Goal: Use online tool/utility

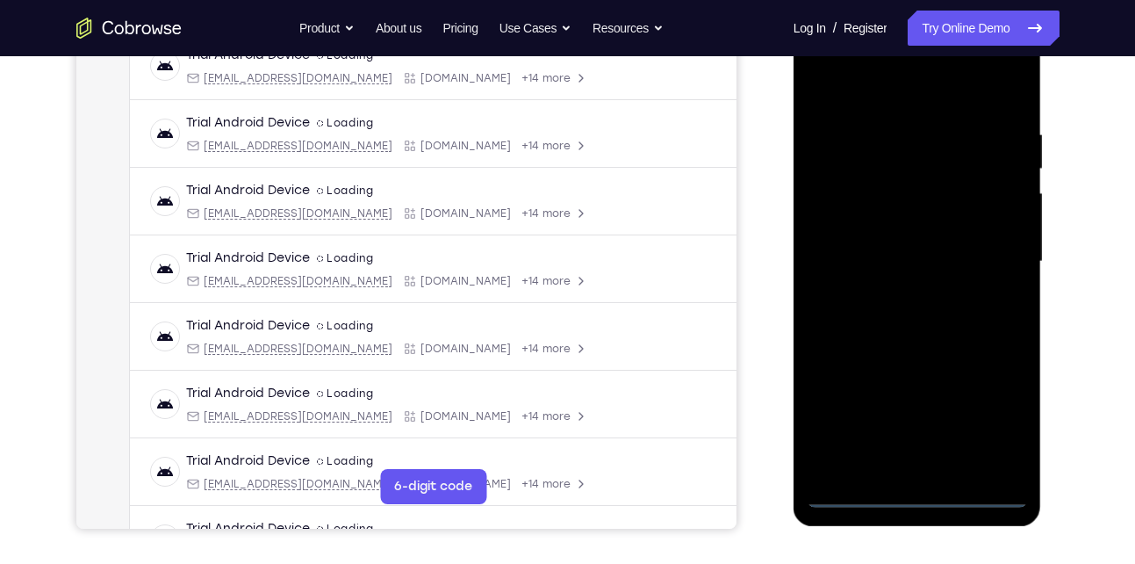
click at [917, 496] on div at bounding box center [917, 262] width 221 height 492
click at [997, 413] on div at bounding box center [917, 262] width 221 height 492
click at [854, 89] on div at bounding box center [917, 262] width 221 height 492
click at [987, 255] on div at bounding box center [917, 262] width 221 height 492
click at [899, 293] on div at bounding box center [917, 262] width 221 height 492
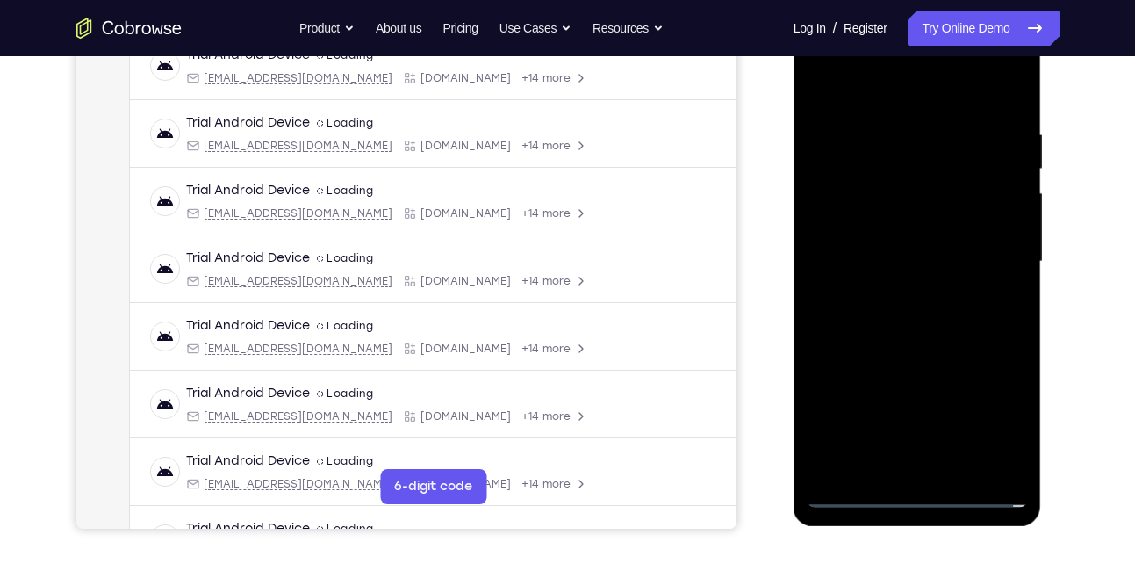
click at [902, 247] on div at bounding box center [917, 262] width 221 height 492
click at [895, 229] on div at bounding box center [917, 262] width 221 height 492
click at [908, 194] on div at bounding box center [917, 262] width 221 height 492
click at [892, 222] on div at bounding box center [917, 262] width 221 height 492
click at [900, 257] on div at bounding box center [917, 262] width 221 height 492
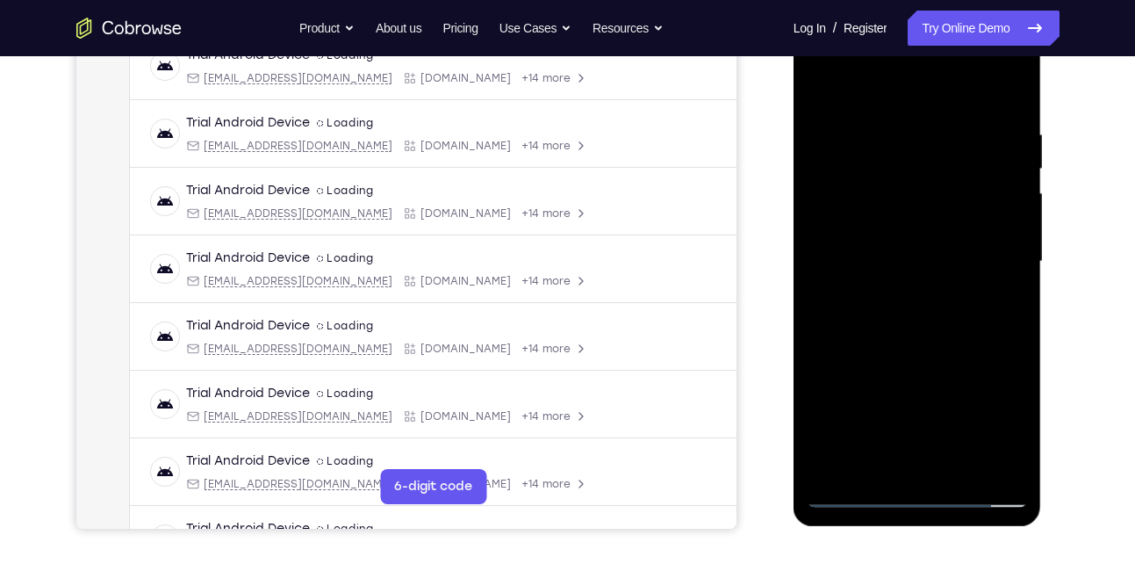
click at [893, 326] on div at bounding box center [917, 262] width 221 height 492
click at [905, 314] on div at bounding box center [917, 262] width 221 height 492
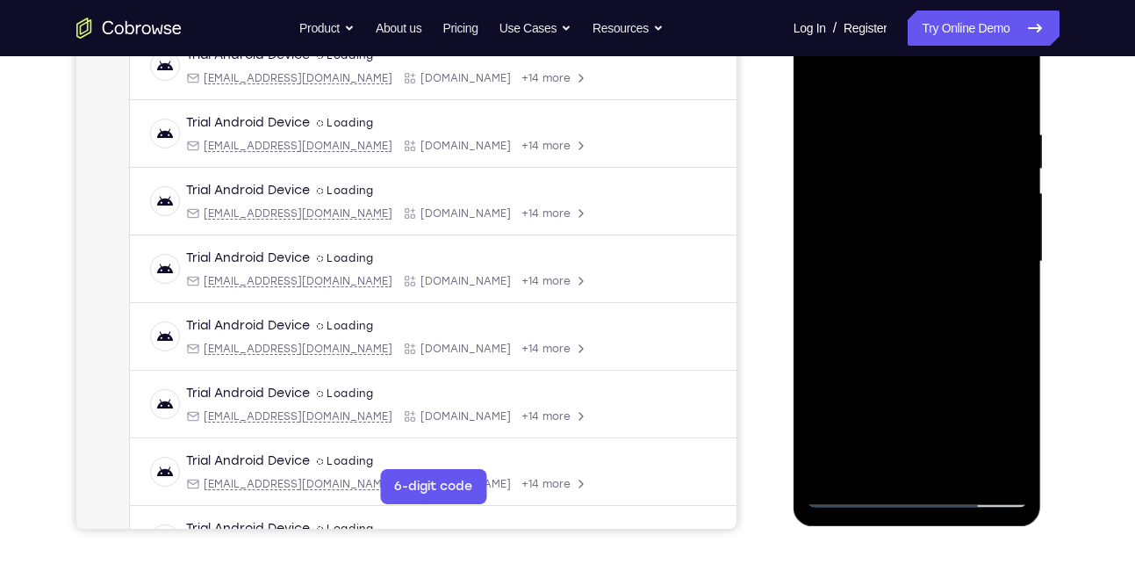
click at [906, 320] on div at bounding box center [917, 262] width 221 height 492
click at [893, 318] on div at bounding box center [917, 262] width 221 height 492
click at [869, 289] on div at bounding box center [917, 262] width 221 height 492
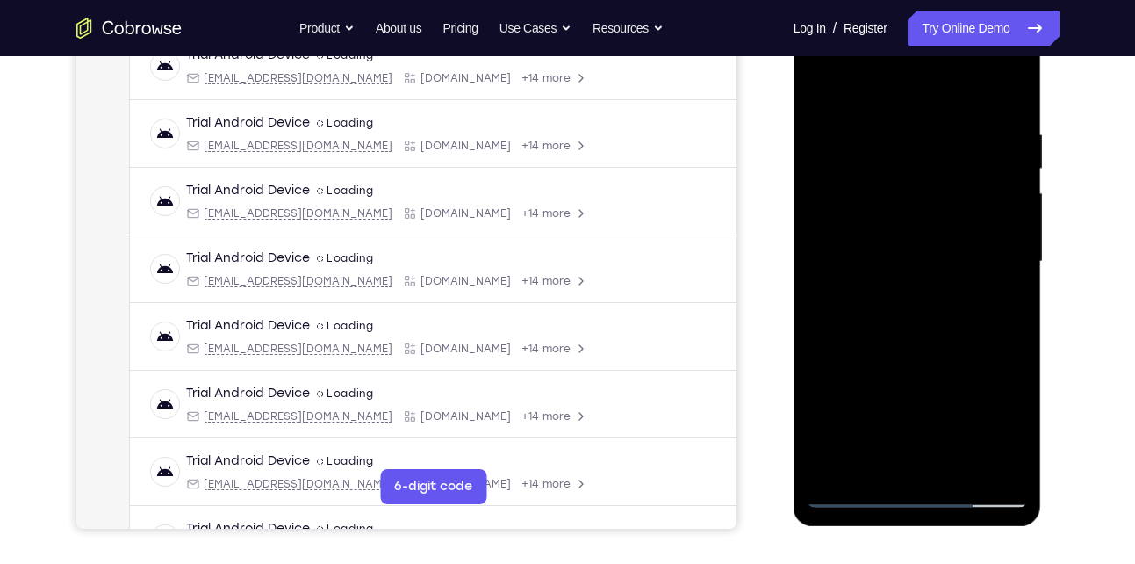
click at [869, 289] on div at bounding box center [917, 262] width 221 height 492
click at [861, 490] on div at bounding box center [917, 262] width 221 height 492
click at [855, 285] on div at bounding box center [917, 262] width 221 height 492
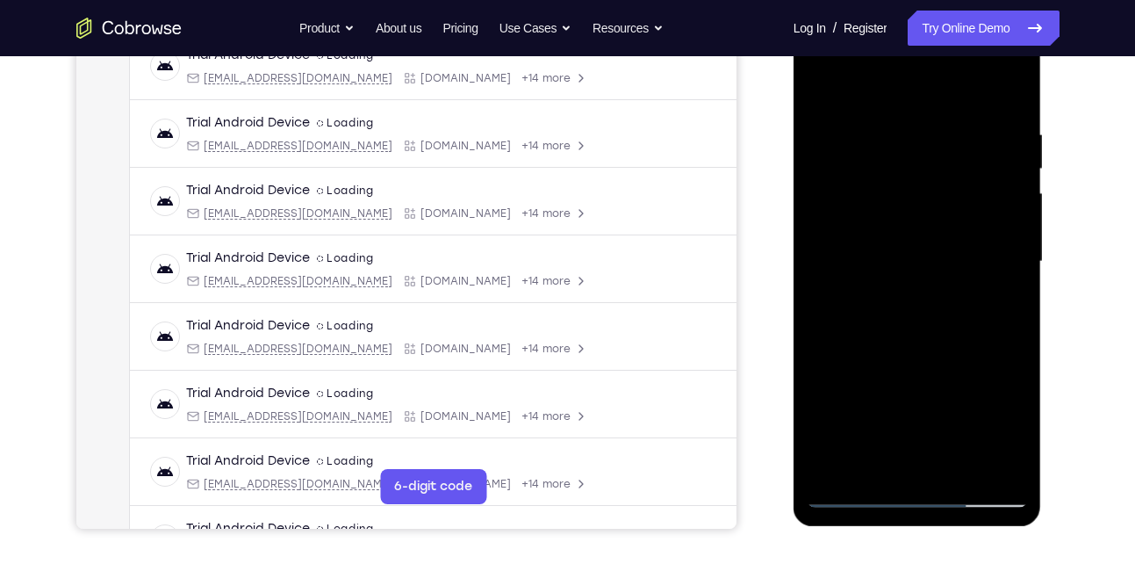
click at [855, 285] on div at bounding box center [917, 262] width 221 height 492
click at [894, 321] on div at bounding box center [917, 262] width 221 height 492
click at [863, 288] on div at bounding box center [917, 262] width 221 height 492
click at [902, 259] on div at bounding box center [917, 262] width 221 height 492
click at [934, 342] on div at bounding box center [917, 262] width 221 height 492
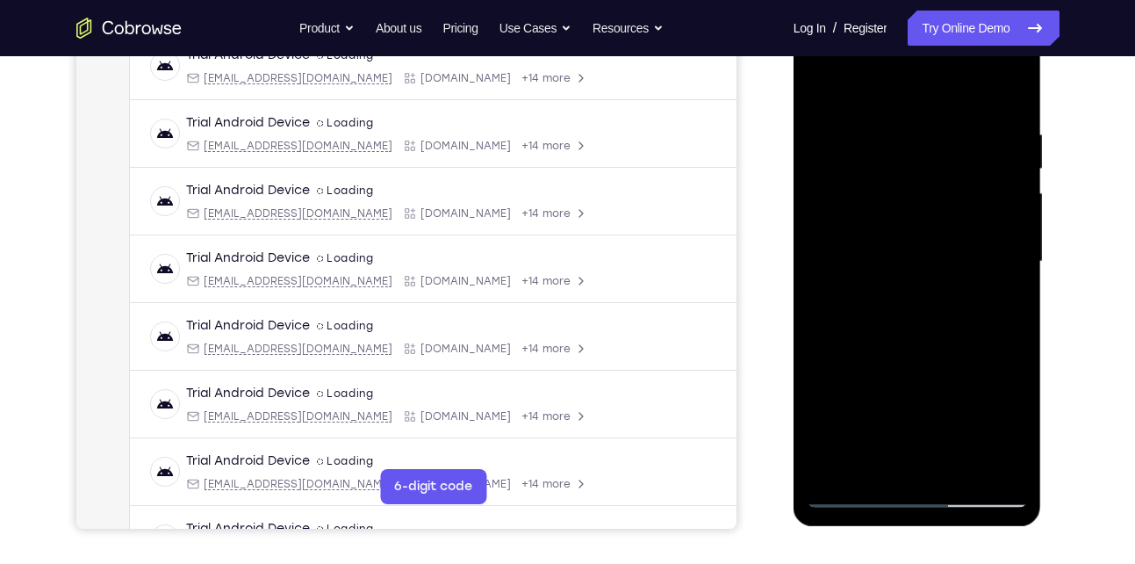
click at [885, 142] on div at bounding box center [917, 262] width 221 height 492
click at [998, 287] on div at bounding box center [917, 262] width 221 height 492
click at [816, 156] on div at bounding box center [917, 262] width 221 height 492
click at [850, 494] on div at bounding box center [917, 262] width 221 height 492
click at [995, 142] on div at bounding box center [917, 262] width 221 height 492
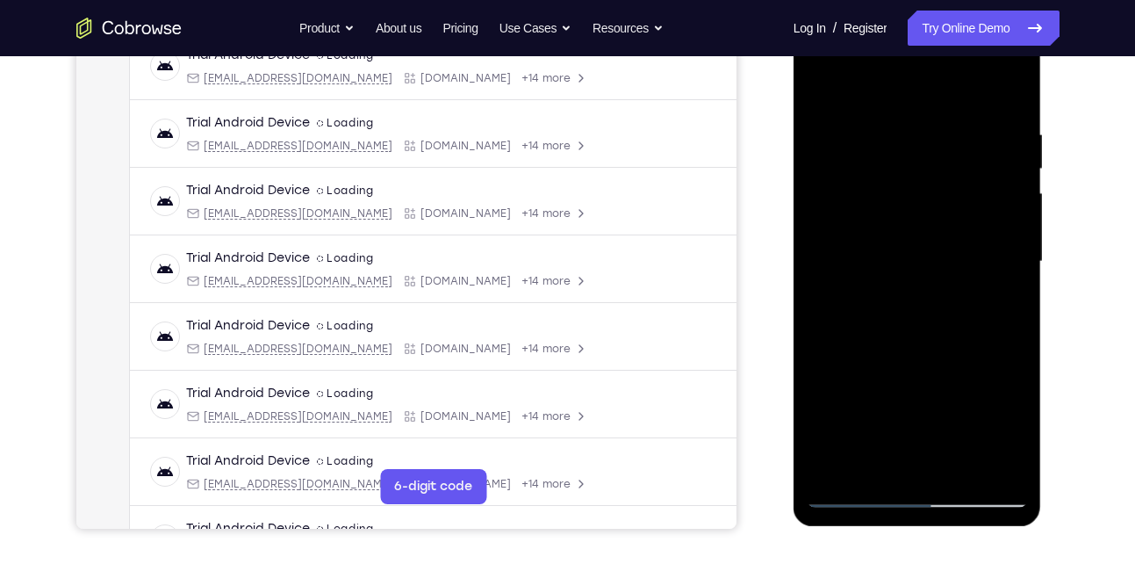
click at [991, 87] on div at bounding box center [917, 262] width 221 height 492
click at [1010, 85] on div at bounding box center [917, 262] width 221 height 492
click at [1017, 81] on div at bounding box center [917, 262] width 221 height 492
click at [831, 87] on div at bounding box center [917, 262] width 221 height 492
click at [845, 467] on div at bounding box center [917, 262] width 221 height 492
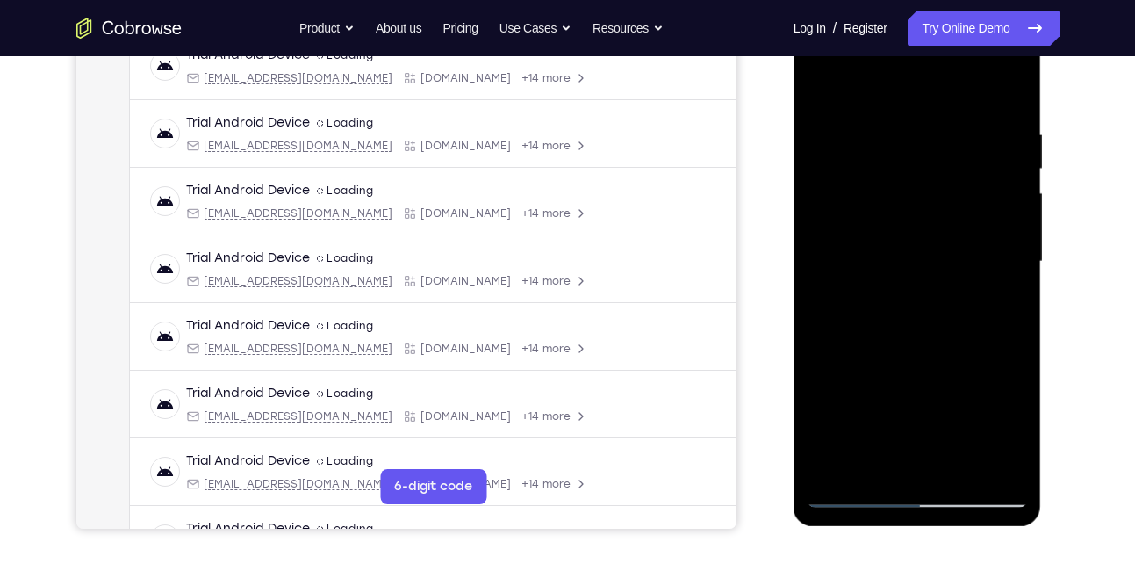
click at [845, 467] on div at bounding box center [917, 262] width 221 height 492
click at [1001, 467] on div at bounding box center [917, 262] width 221 height 492
click at [1006, 469] on div at bounding box center [917, 262] width 221 height 492
click at [840, 469] on div at bounding box center [917, 262] width 221 height 492
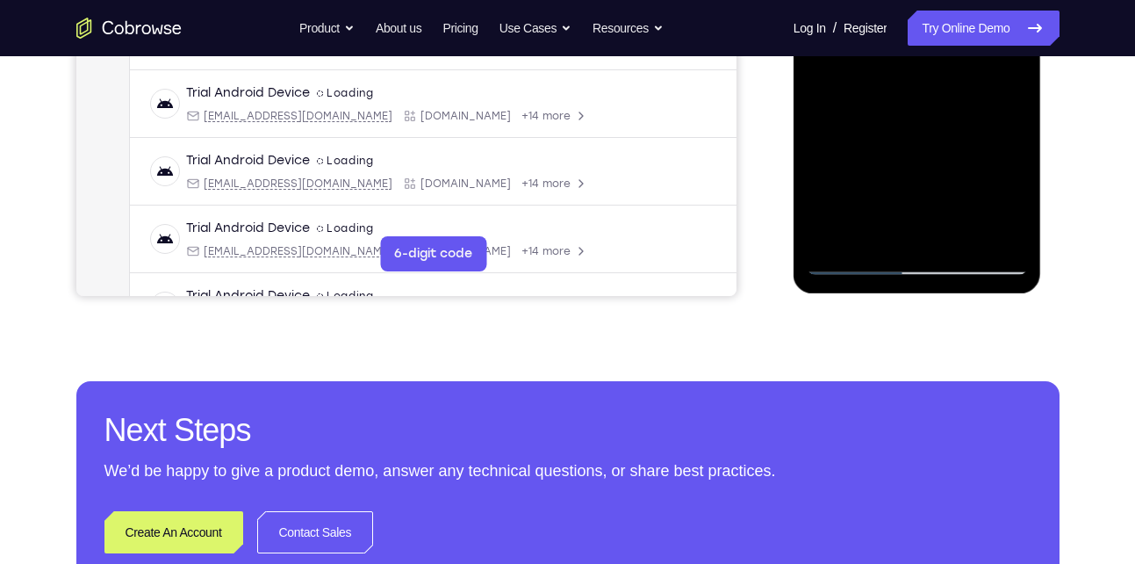
scroll to position [530, 0]
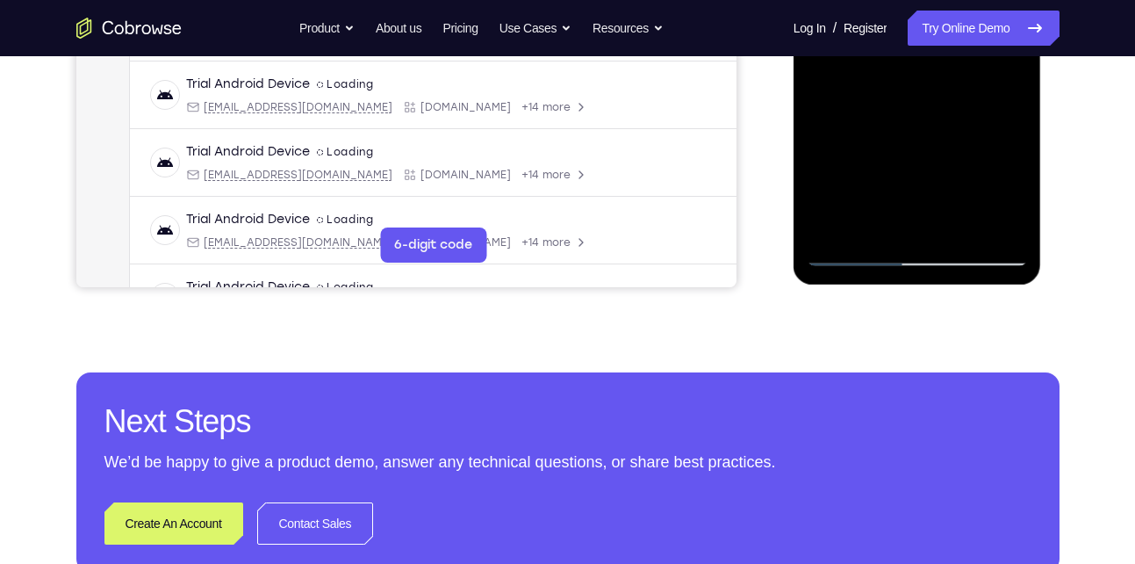
drag, startPoint x: 94, startPoint y: 356, endPoint x: 1052, endPoint y: 313, distance: 959.1
click at [1052, 313] on div "Your Support Agent Your Customer Web iOS Android Next Steps We’d be happy to gi…" at bounding box center [568, 106] width 1124 height 1158
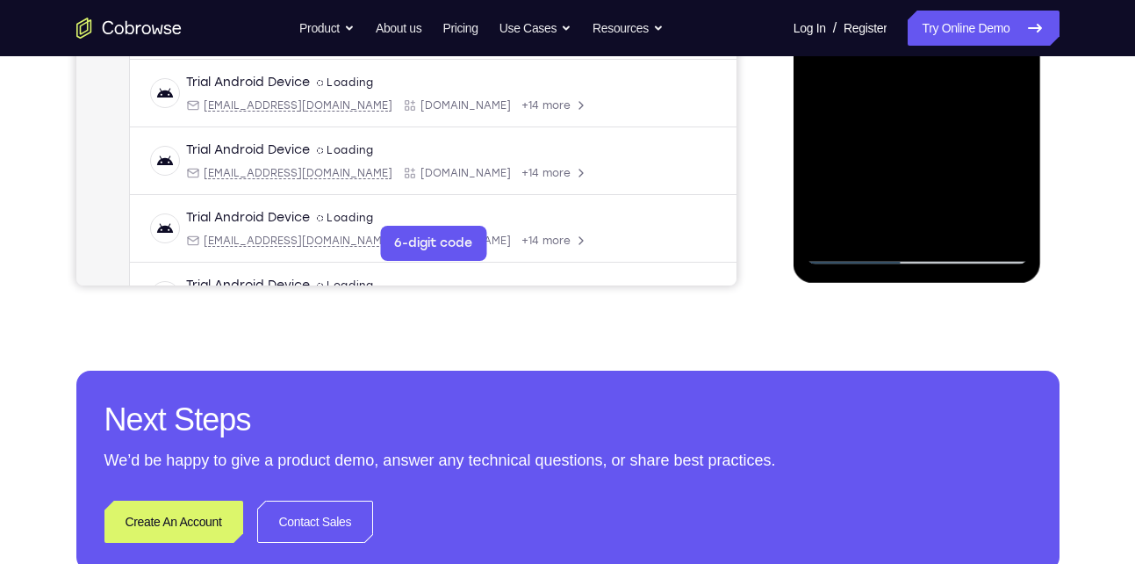
drag, startPoint x: 906, startPoint y: 129, endPoint x: 953, endPoint y: 24, distance: 115.2
click at [953, 24] on div at bounding box center [917, 19] width 221 height 492
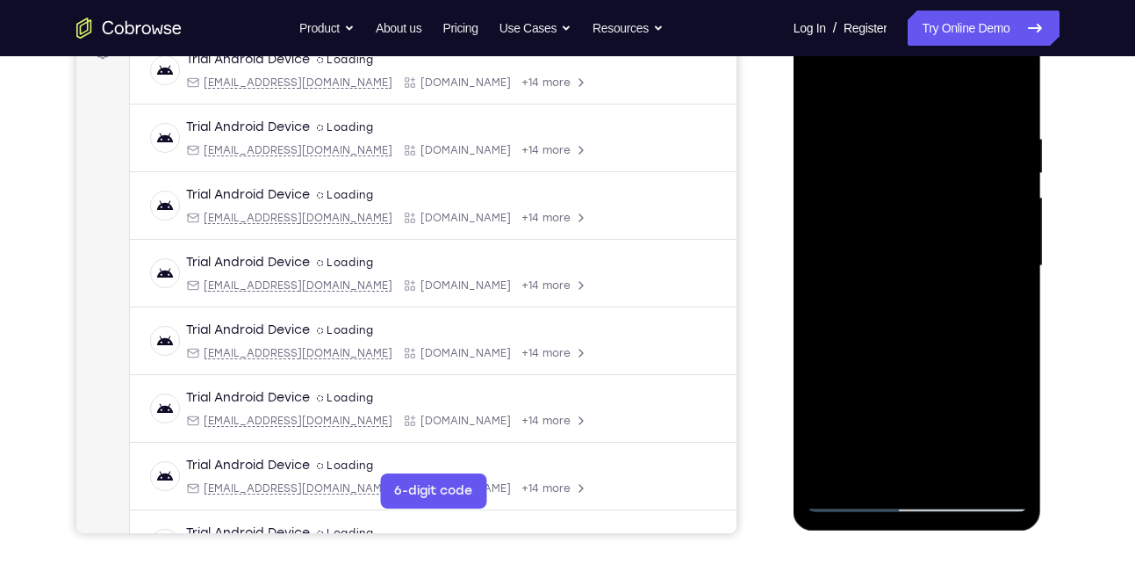
scroll to position [281, 0]
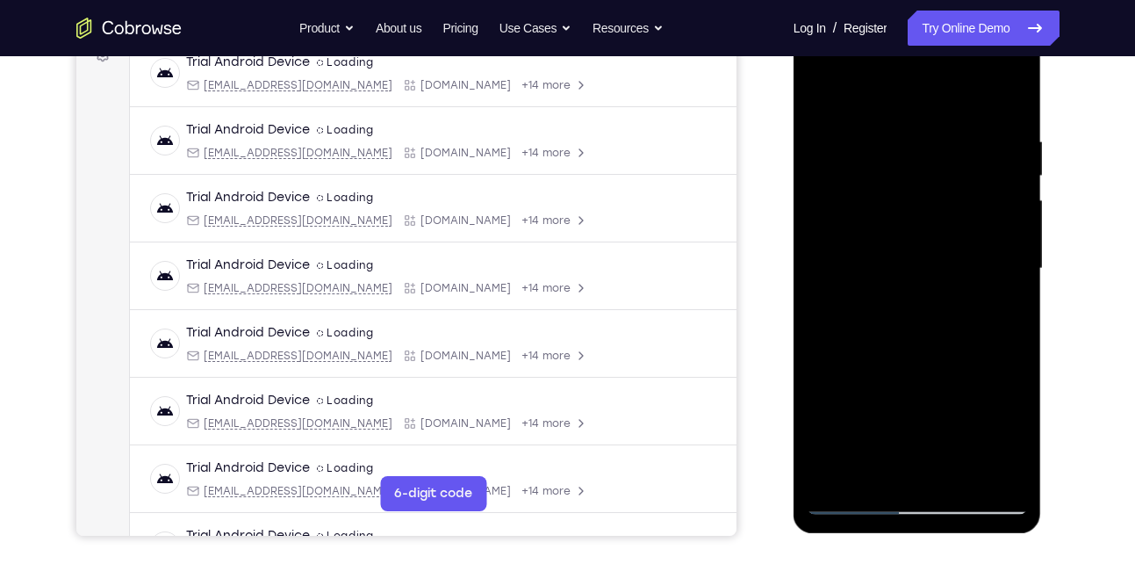
drag, startPoint x: 878, startPoint y: 353, endPoint x: 934, endPoint y: 67, distance: 291.8
click at [934, 67] on div at bounding box center [917, 269] width 221 height 492
drag, startPoint x: 898, startPoint y: 342, endPoint x: 948, endPoint y: 176, distance: 174.2
click at [948, 176] on div at bounding box center [917, 269] width 221 height 492
drag, startPoint x: 888, startPoint y: 327, endPoint x: 983, endPoint y: 80, distance: 264.4
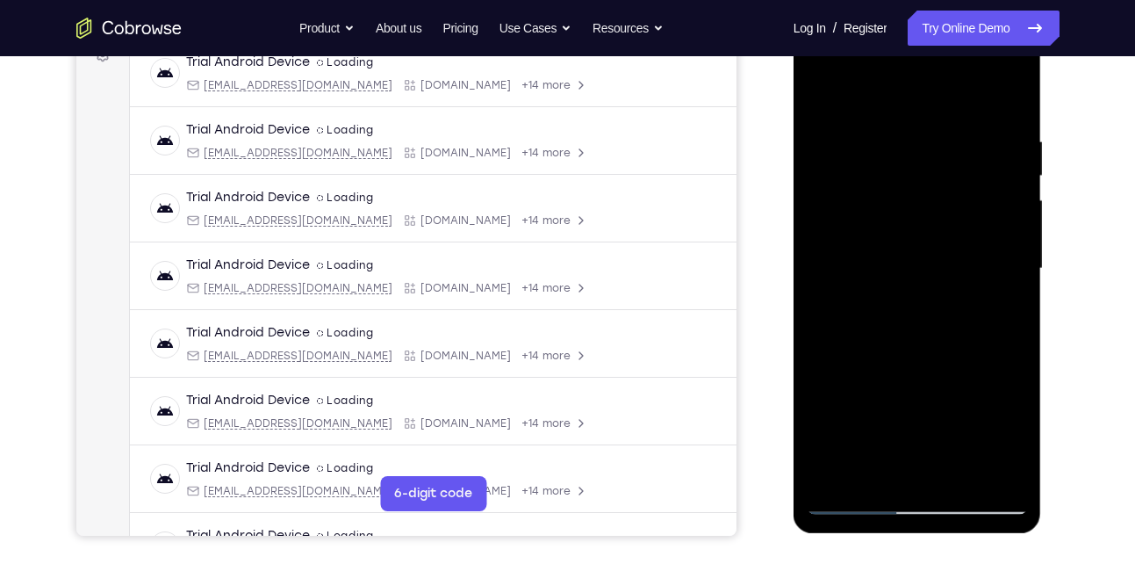
click at [983, 80] on div at bounding box center [917, 269] width 221 height 492
drag, startPoint x: 898, startPoint y: 363, endPoint x: 922, endPoint y: 175, distance: 189.4
click at [922, 175] on div at bounding box center [917, 269] width 221 height 492
drag, startPoint x: 922, startPoint y: 366, endPoint x: 939, endPoint y: 173, distance: 193.9
click at [939, 173] on div at bounding box center [917, 269] width 221 height 492
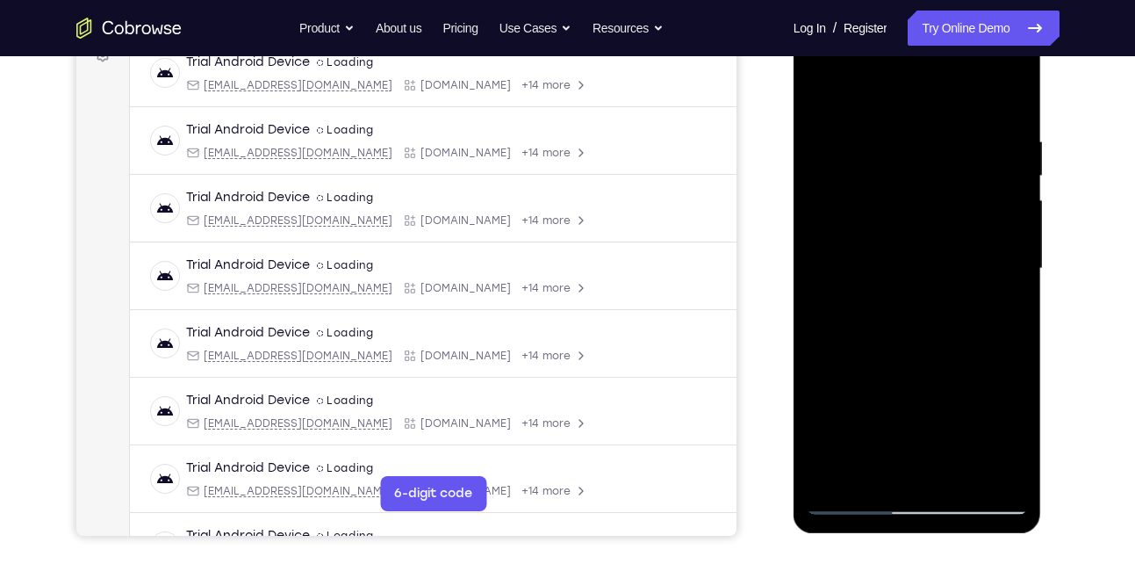
drag, startPoint x: 891, startPoint y: 387, endPoint x: 912, endPoint y: 223, distance: 165.6
click at [912, 223] on div at bounding box center [917, 269] width 221 height 492
drag, startPoint x: 878, startPoint y: 388, endPoint x: 999, endPoint y: 141, distance: 275.7
click at [999, 141] on div at bounding box center [917, 269] width 221 height 492
drag, startPoint x: 919, startPoint y: 378, endPoint x: 976, endPoint y: 160, distance: 225.8
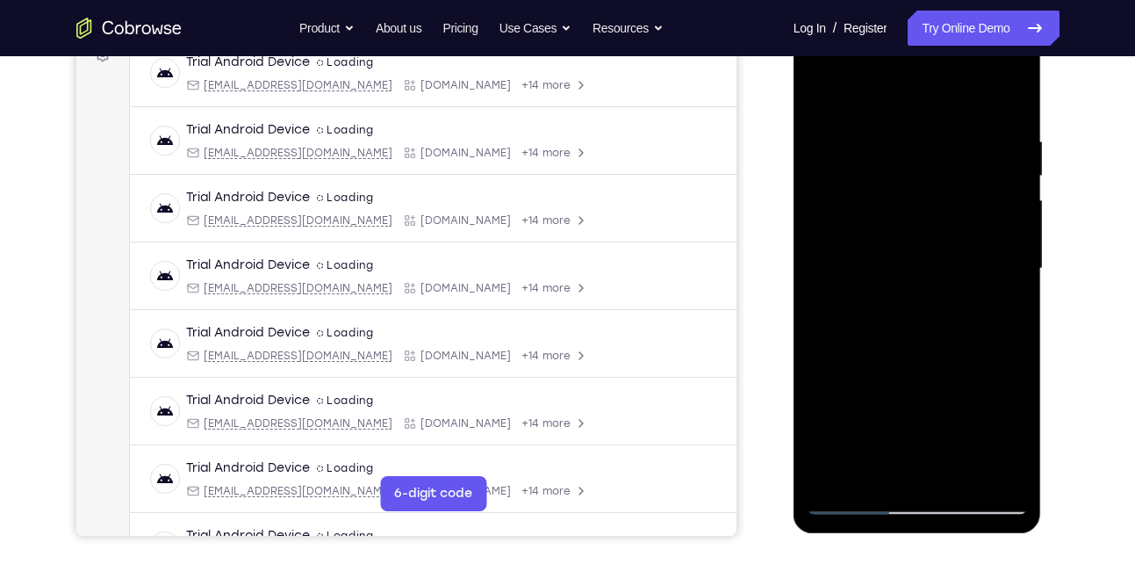
click at [976, 160] on div at bounding box center [917, 269] width 221 height 492
click at [852, 494] on div at bounding box center [917, 269] width 221 height 492
click at [1001, 477] on div at bounding box center [917, 269] width 221 height 492
drag, startPoint x: 909, startPoint y: 370, endPoint x: 912, endPoint y: 235, distance: 134.4
click at [912, 235] on div at bounding box center [917, 269] width 221 height 492
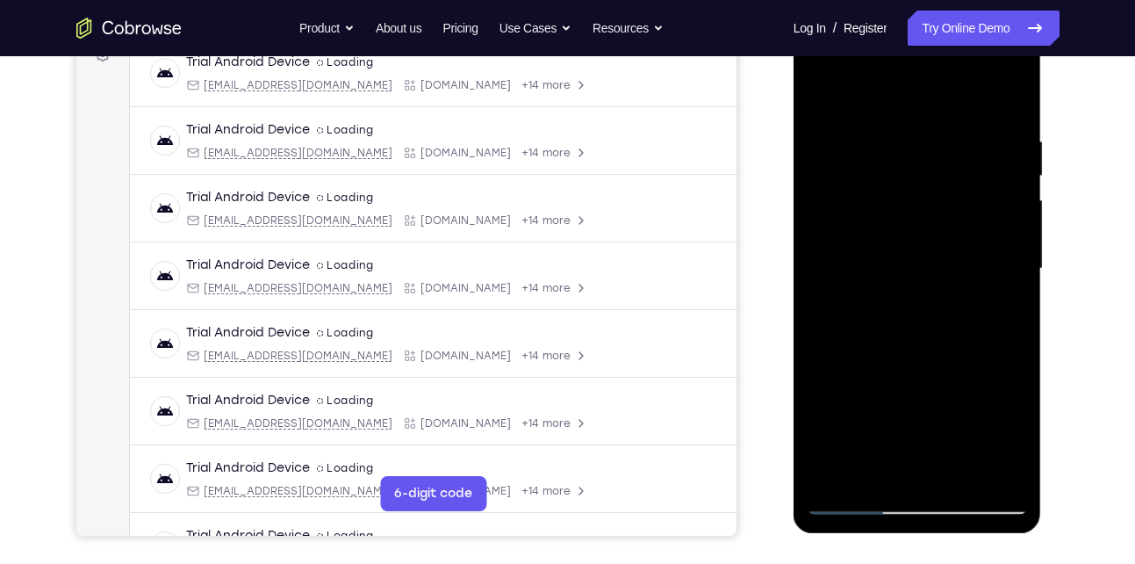
click at [829, 472] on div at bounding box center [917, 269] width 221 height 492
click at [833, 473] on div at bounding box center [917, 269] width 221 height 492
click at [1000, 469] on div at bounding box center [917, 269] width 221 height 492
click at [838, 476] on div at bounding box center [917, 269] width 221 height 492
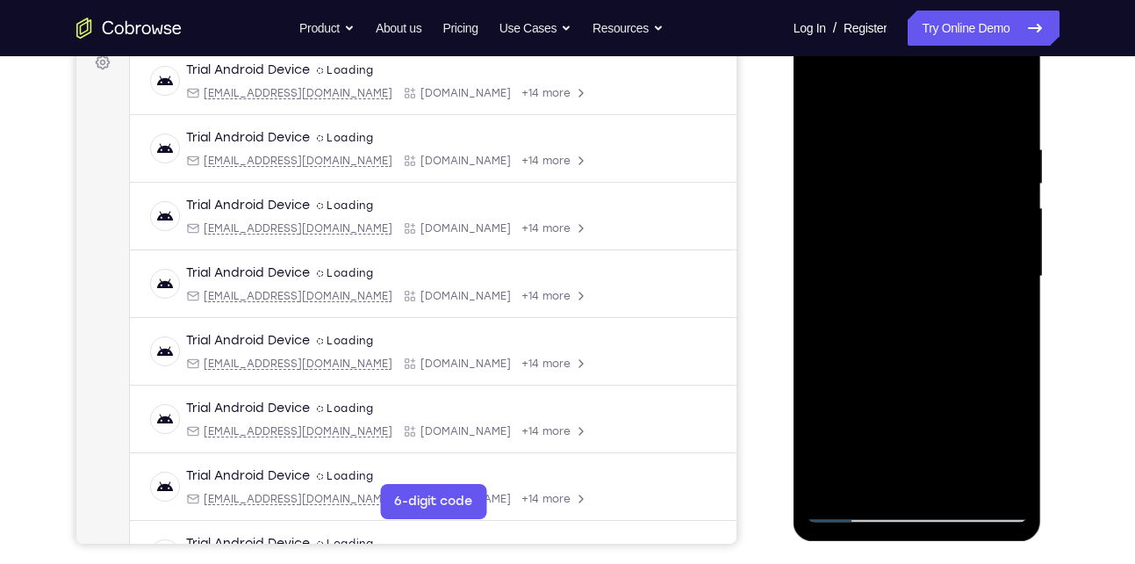
scroll to position [275, 0]
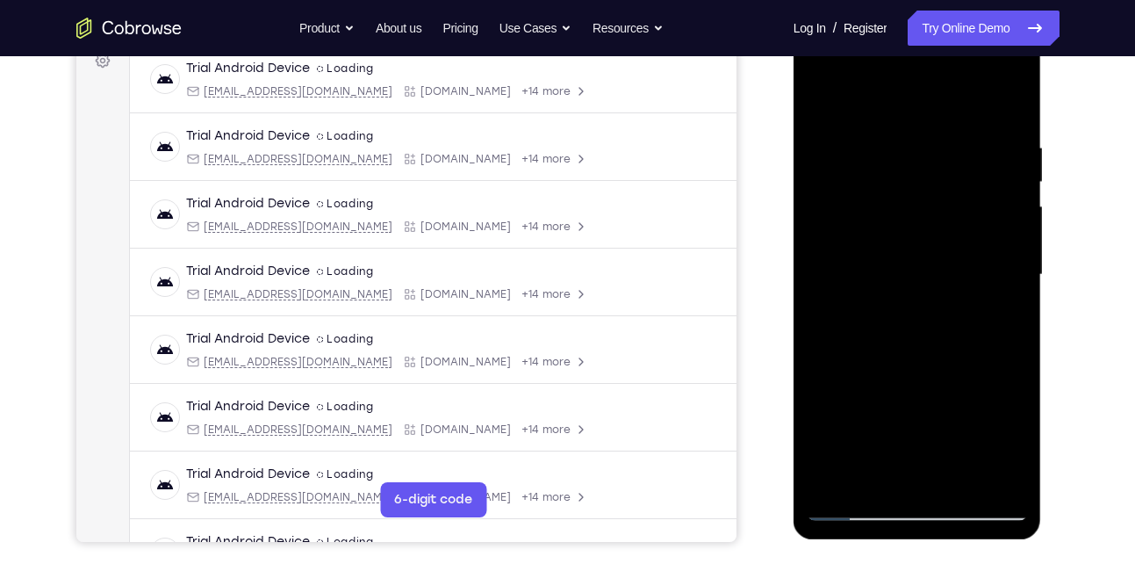
click at [877, 486] on div at bounding box center [917, 275] width 221 height 492
click at [896, 97] on div at bounding box center [917, 275] width 221 height 492
click at [874, 130] on div at bounding box center [917, 275] width 221 height 492
click at [854, 199] on div at bounding box center [917, 275] width 221 height 492
click at [898, 368] on div at bounding box center [917, 275] width 221 height 492
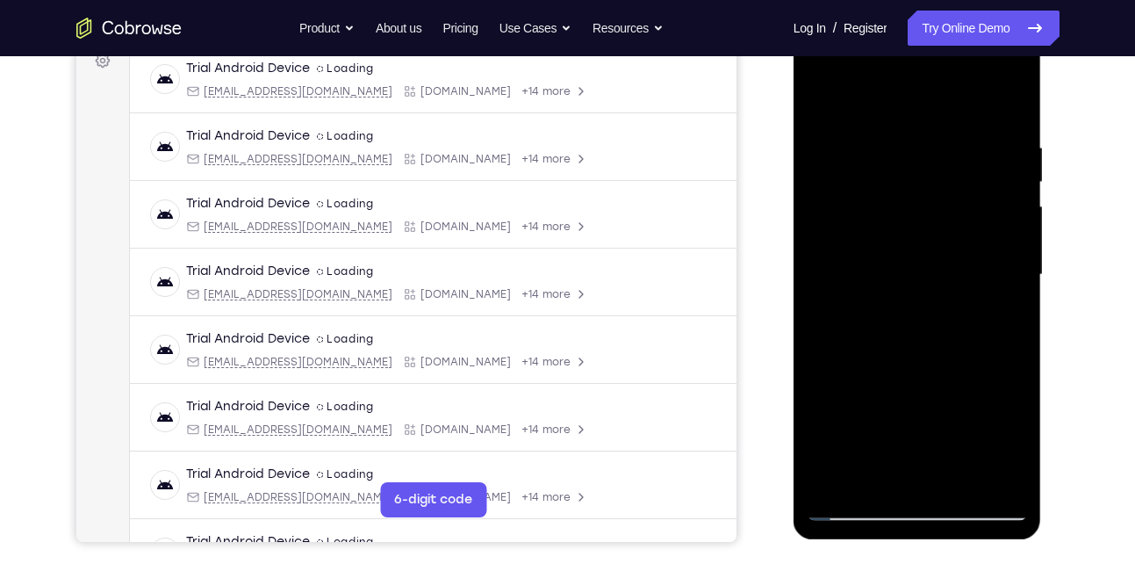
click at [1005, 166] on div at bounding box center [917, 275] width 221 height 492
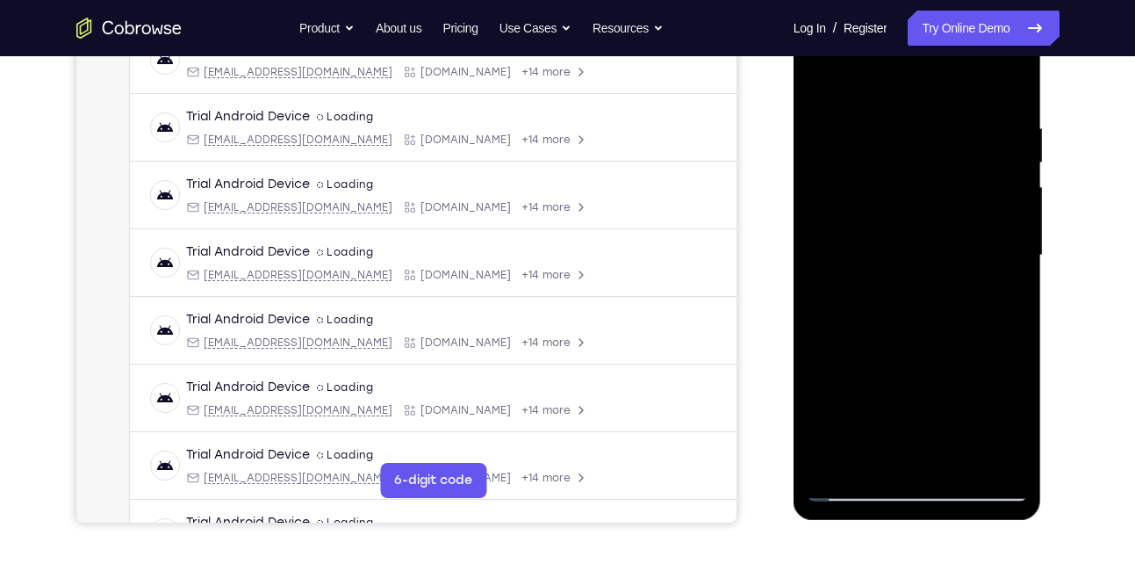
scroll to position [295, 0]
click at [845, 246] on div at bounding box center [917, 255] width 221 height 492
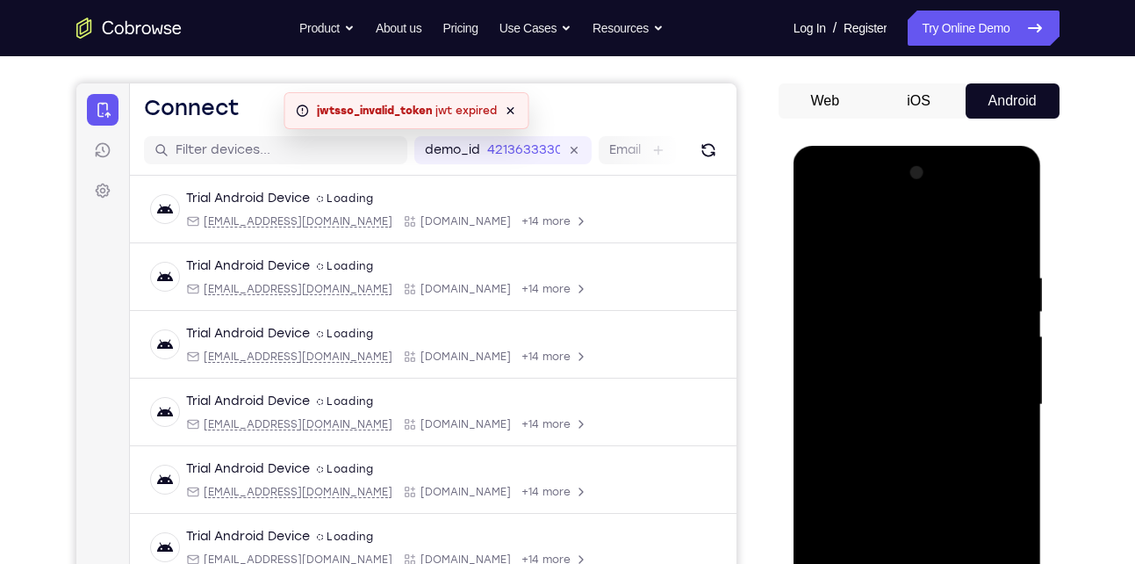
scroll to position [144, 0]
click at [813, 228] on div at bounding box center [917, 406] width 221 height 492
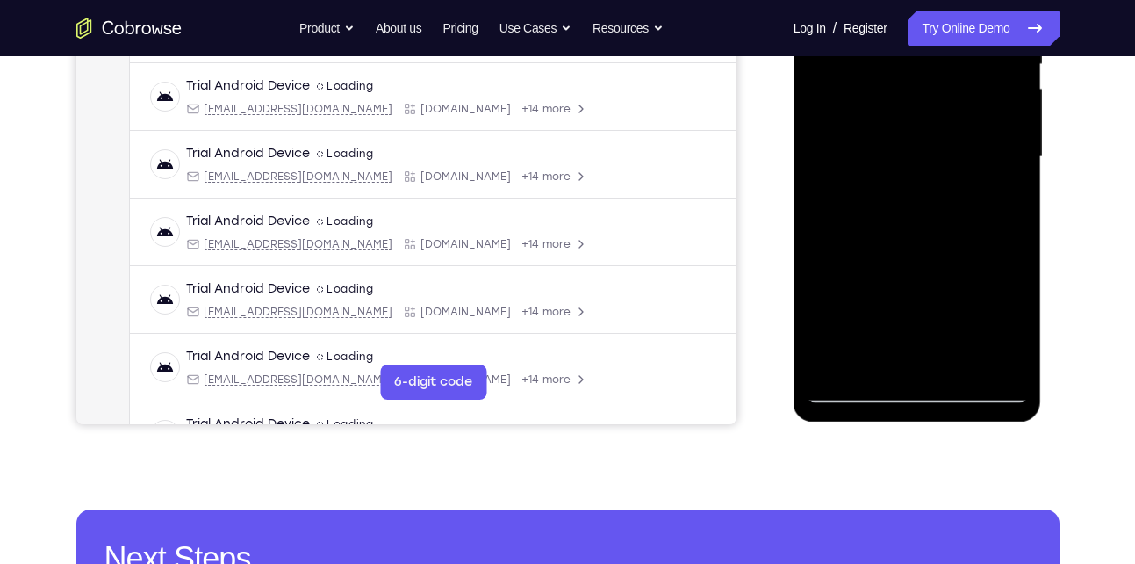
scroll to position [394, 0]
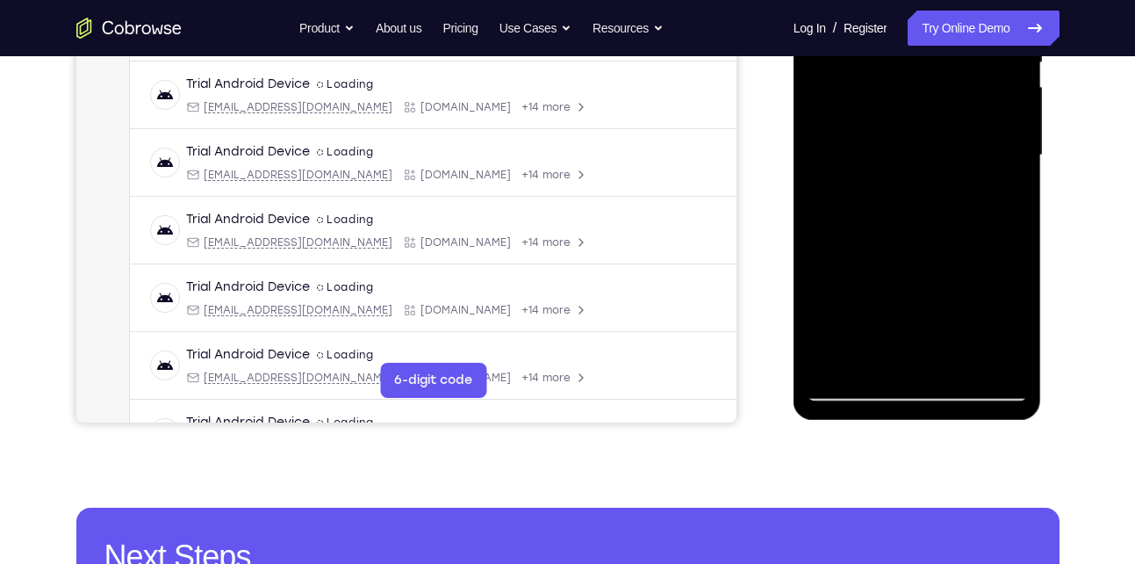
click at [851, 391] on div at bounding box center [917, 156] width 221 height 492
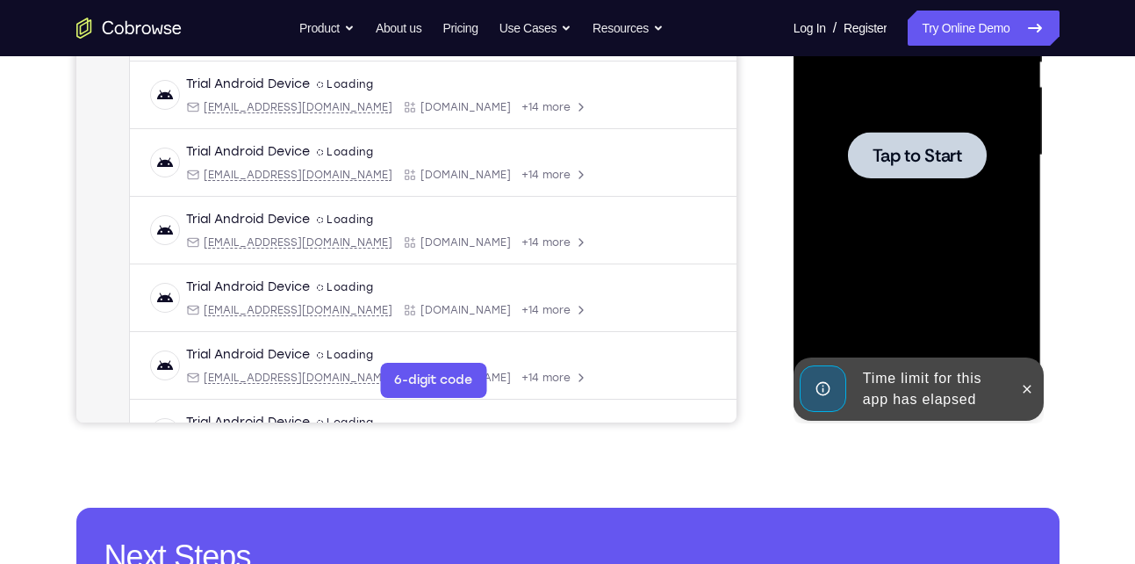
click at [949, 170] on div at bounding box center [917, 155] width 139 height 47
click at [928, 164] on span "Tap to Start" at bounding box center [918, 156] width 90 height 18
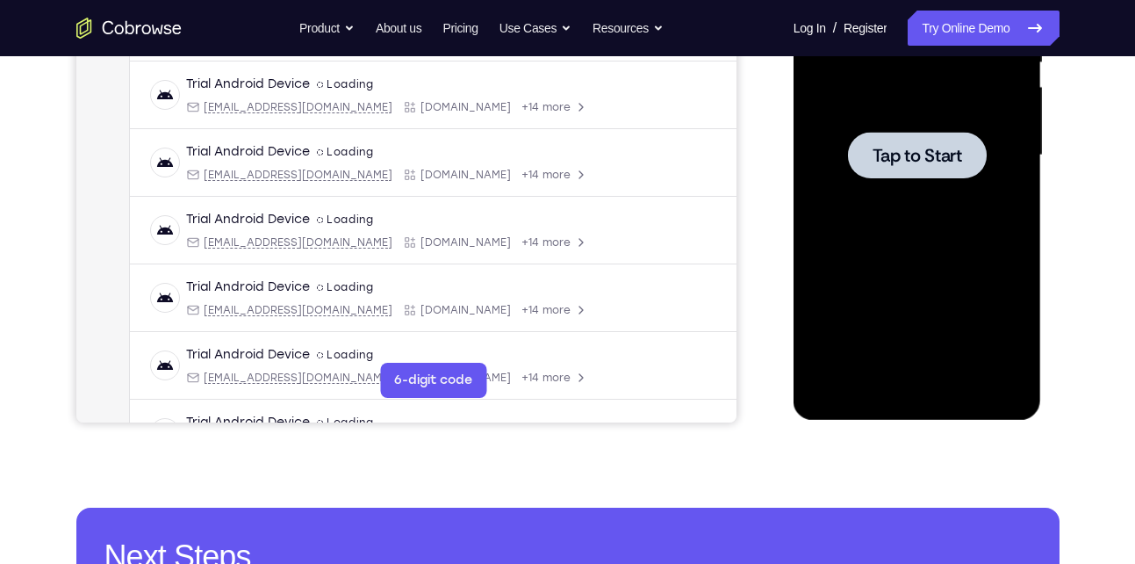
click at [819, 277] on div at bounding box center [917, 156] width 221 height 492
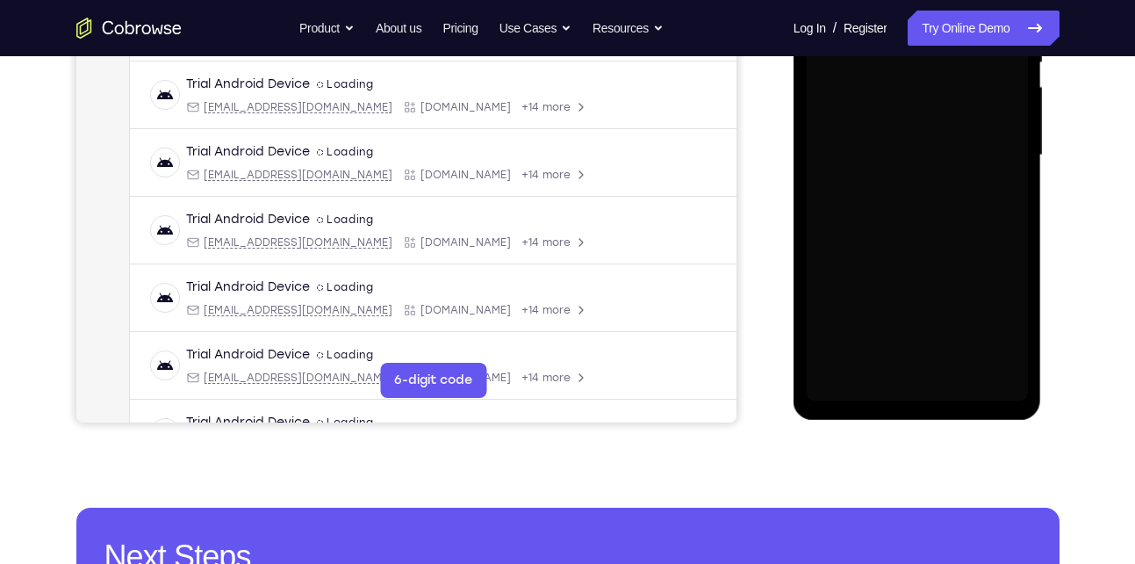
scroll to position [275, 0]
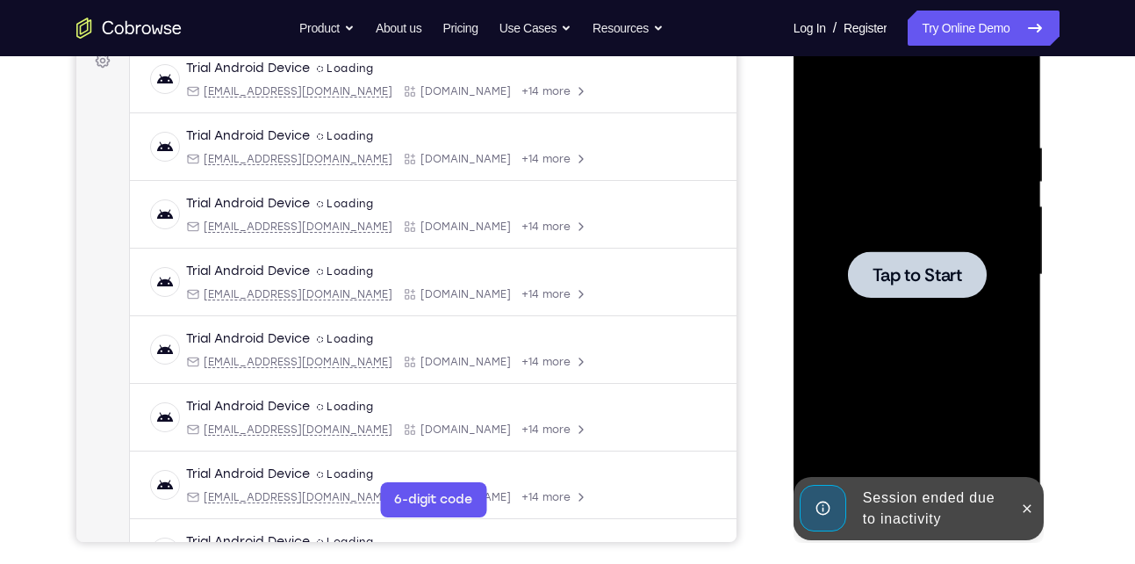
click at [949, 259] on div at bounding box center [917, 274] width 139 height 47
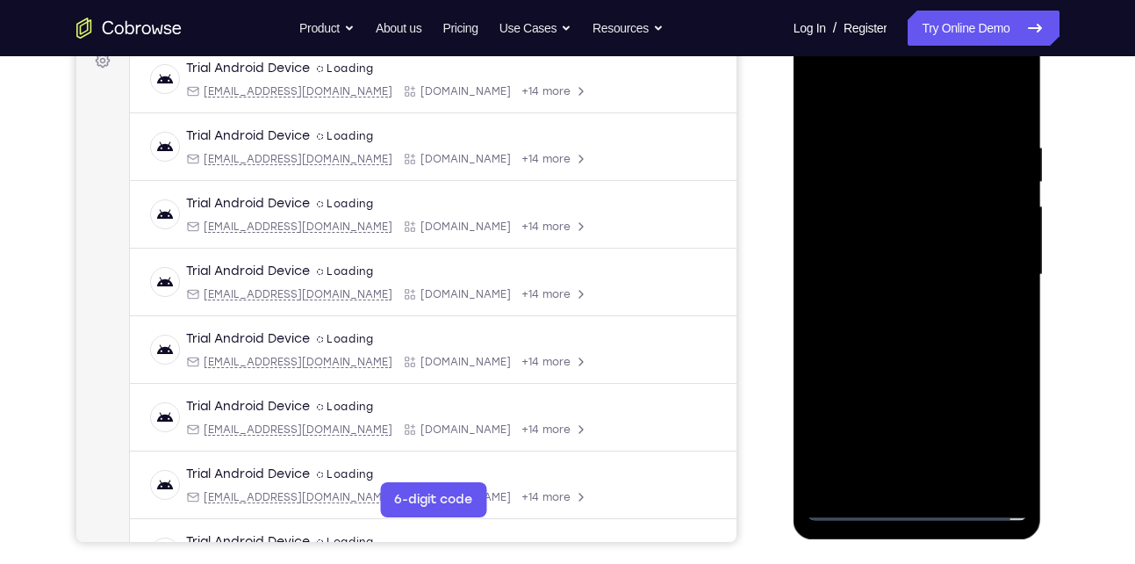
click at [919, 511] on div at bounding box center [917, 275] width 221 height 492
click at [920, 508] on div at bounding box center [917, 275] width 221 height 492
click at [916, 506] on div at bounding box center [917, 275] width 221 height 492
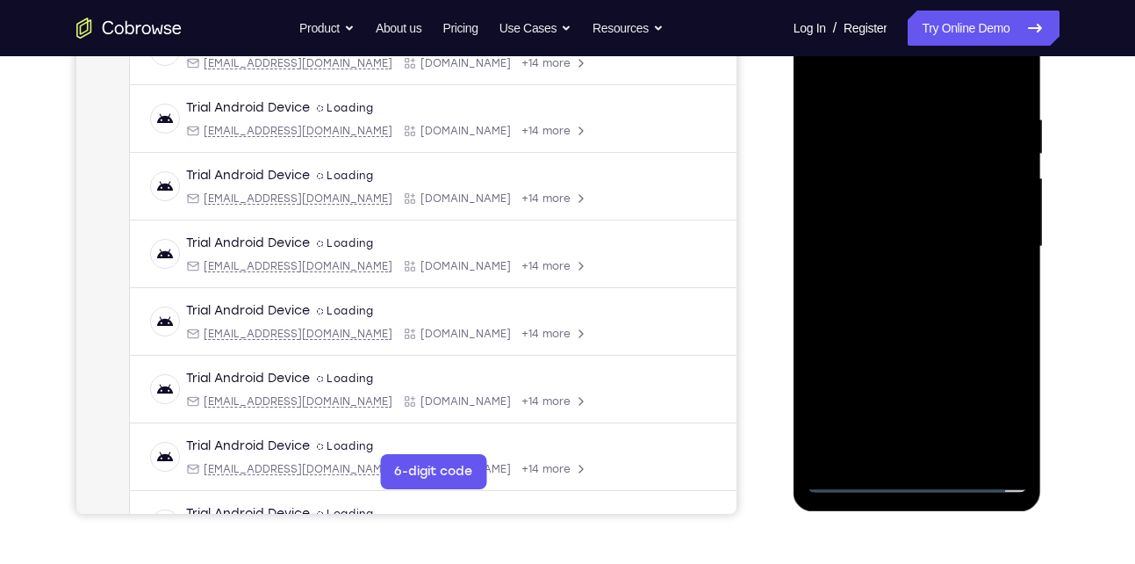
scroll to position [304, 0]
click at [1001, 395] on div at bounding box center [917, 246] width 221 height 492
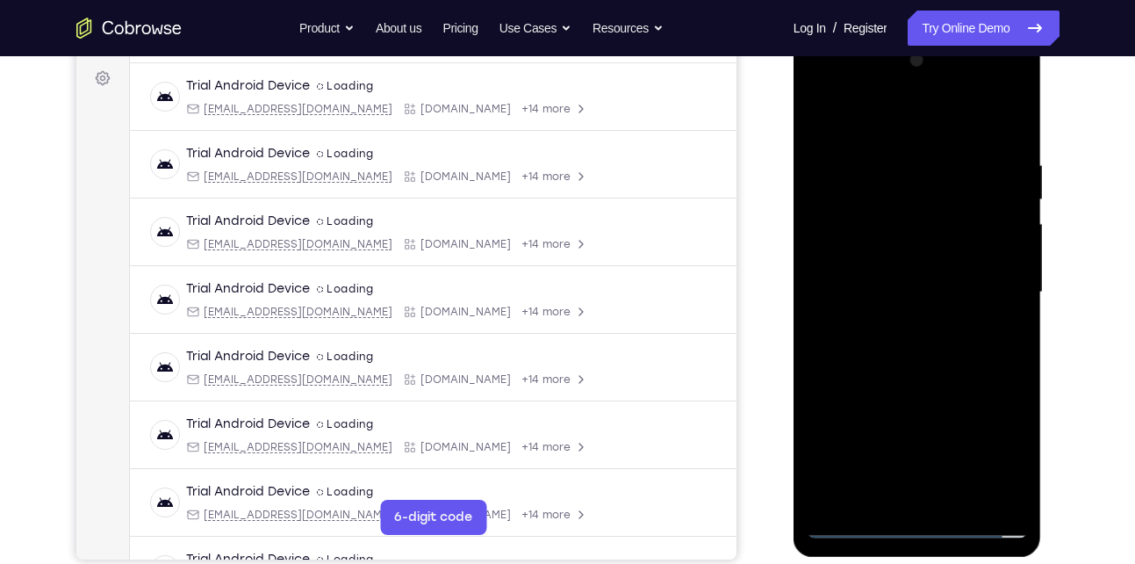
scroll to position [258, 0]
click at [853, 115] on div at bounding box center [917, 292] width 221 height 492
click at [995, 273] on div at bounding box center [917, 292] width 221 height 492
click at [899, 322] on div at bounding box center [917, 292] width 221 height 492
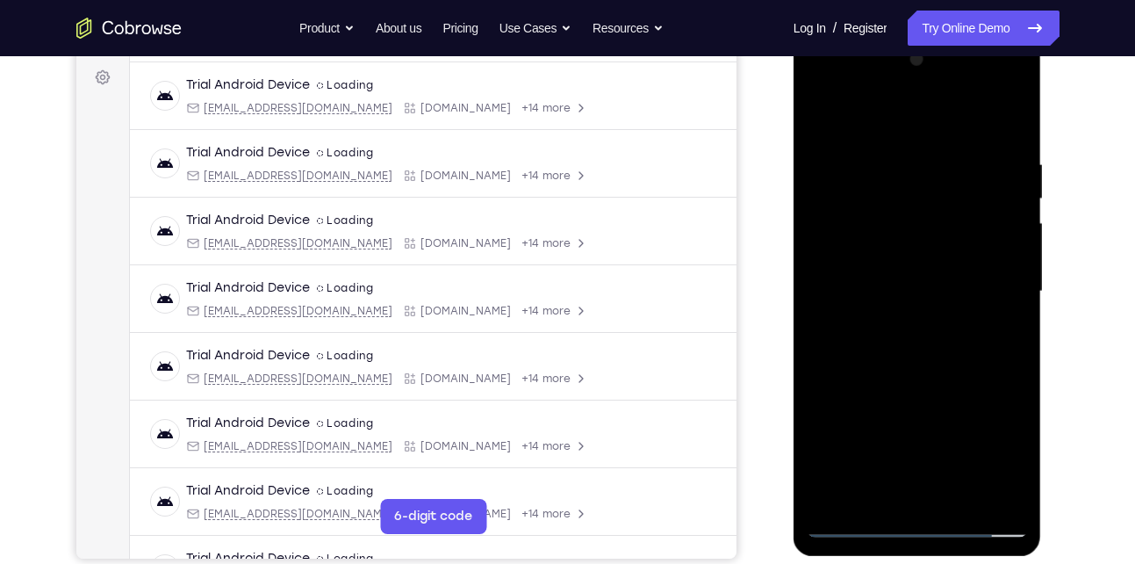
click at [886, 274] on div at bounding box center [917, 292] width 221 height 492
click at [869, 254] on div at bounding box center [917, 292] width 221 height 492
click at [869, 290] on div at bounding box center [917, 292] width 221 height 492
click at [873, 346] on div at bounding box center [917, 292] width 221 height 492
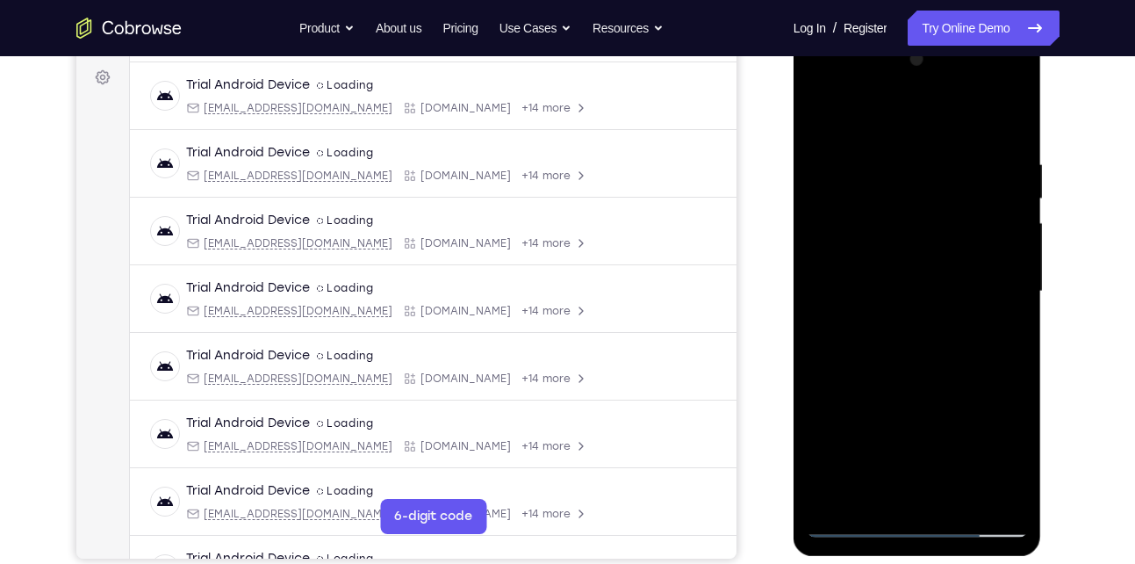
click at [873, 346] on div at bounding box center [917, 292] width 221 height 492
click at [997, 115] on div at bounding box center [917, 292] width 221 height 492
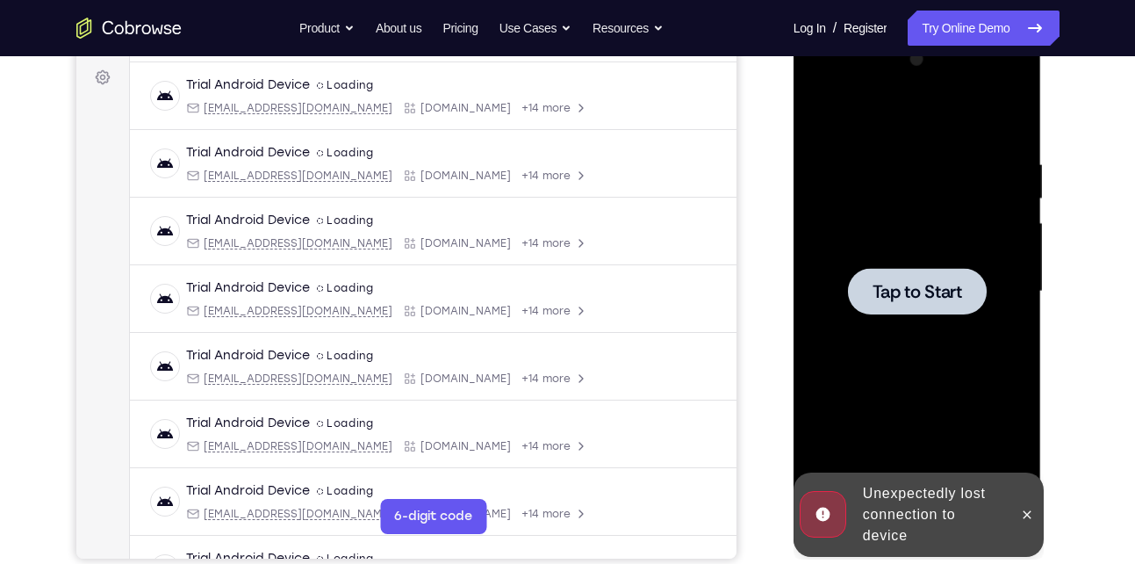
click at [921, 342] on div at bounding box center [917, 292] width 221 height 492
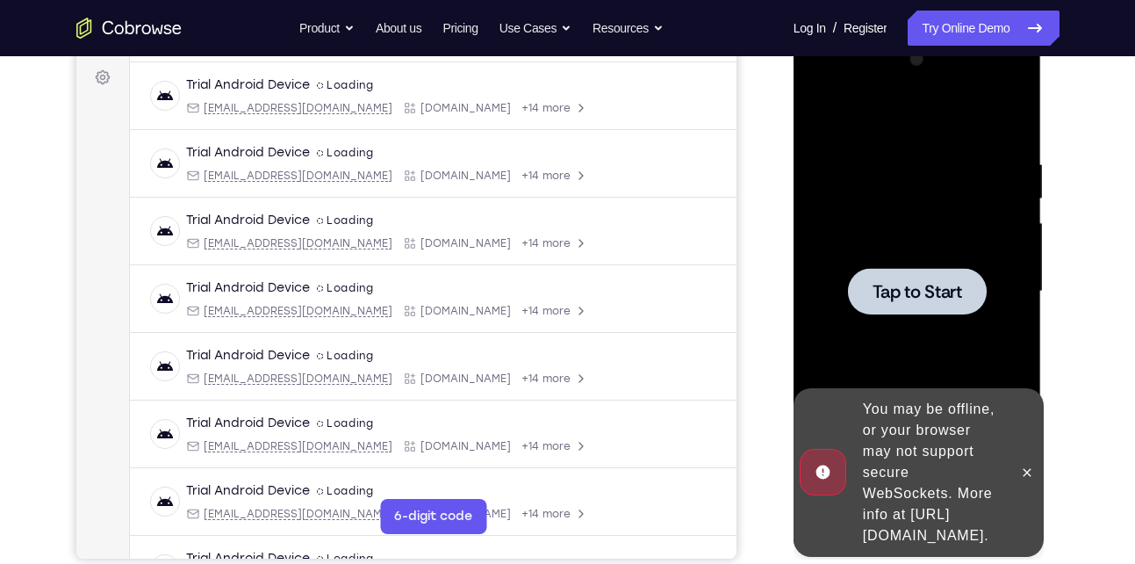
click at [892, 304] on div at bounding box center [917, 291] width 139 height 47
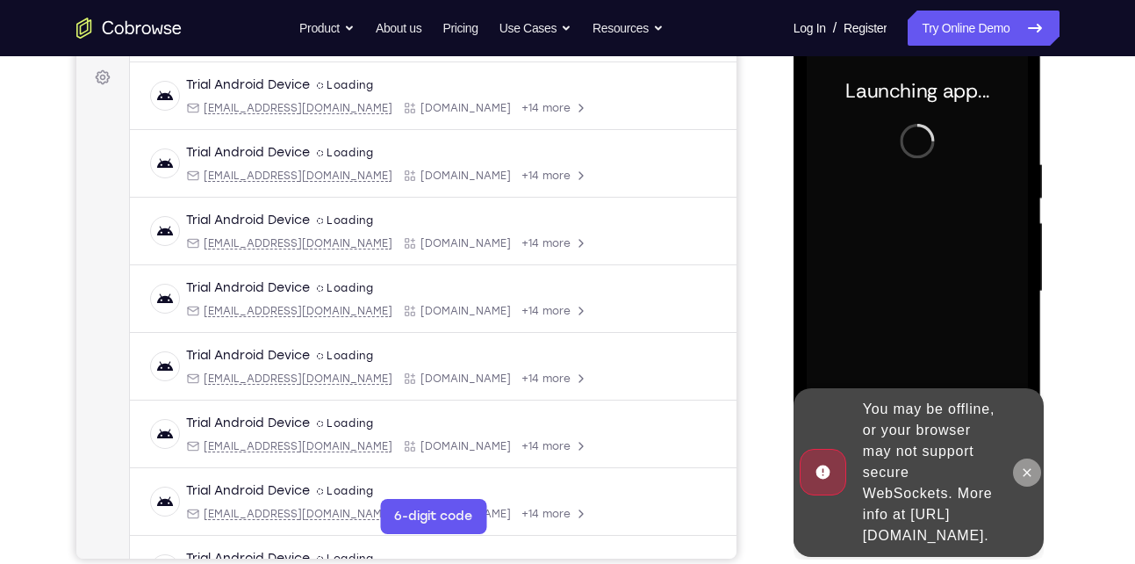
click at [1021, 465] on icon at bounding box center [1027, 472] width 14 height 14
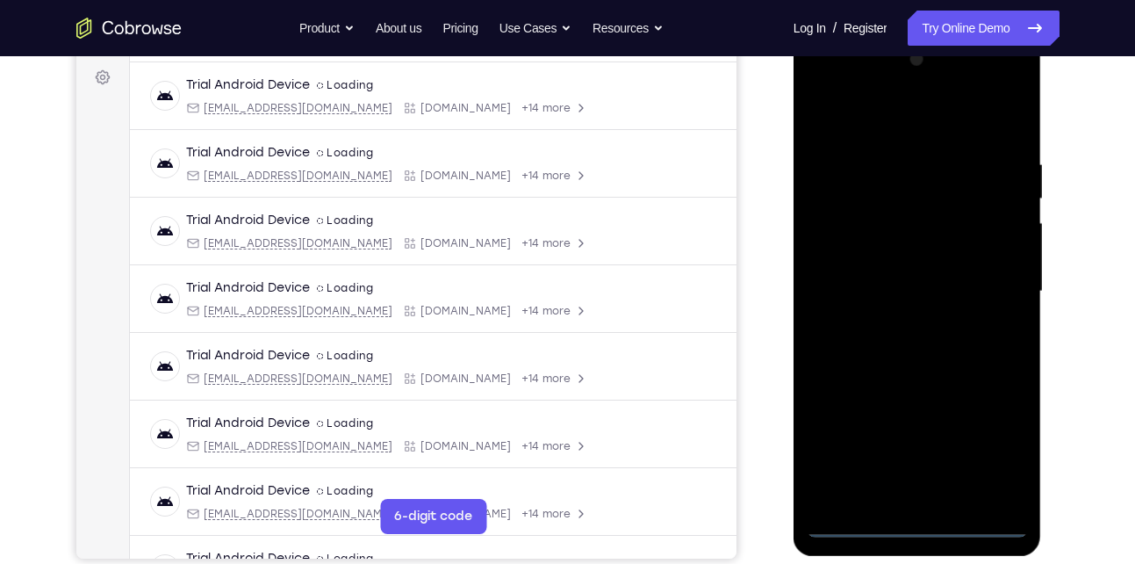
click at [912, 523] on div at bounding box center [917, 292] width 221 height 492
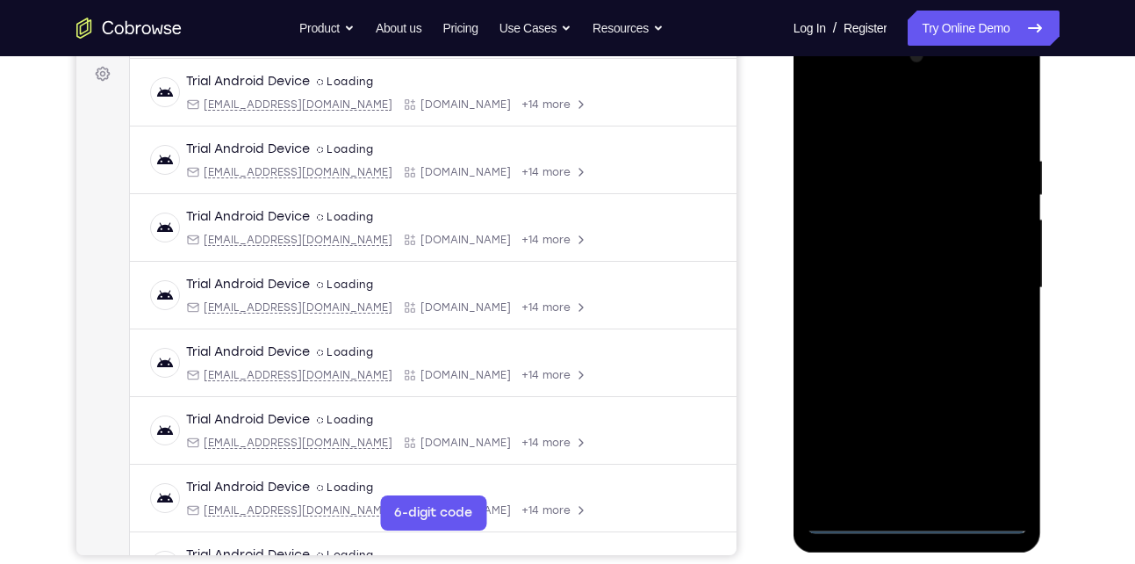
scroll to position [263, 0]
click at [910, 515] on div at bounding box center [917, 287] width 221 height 492
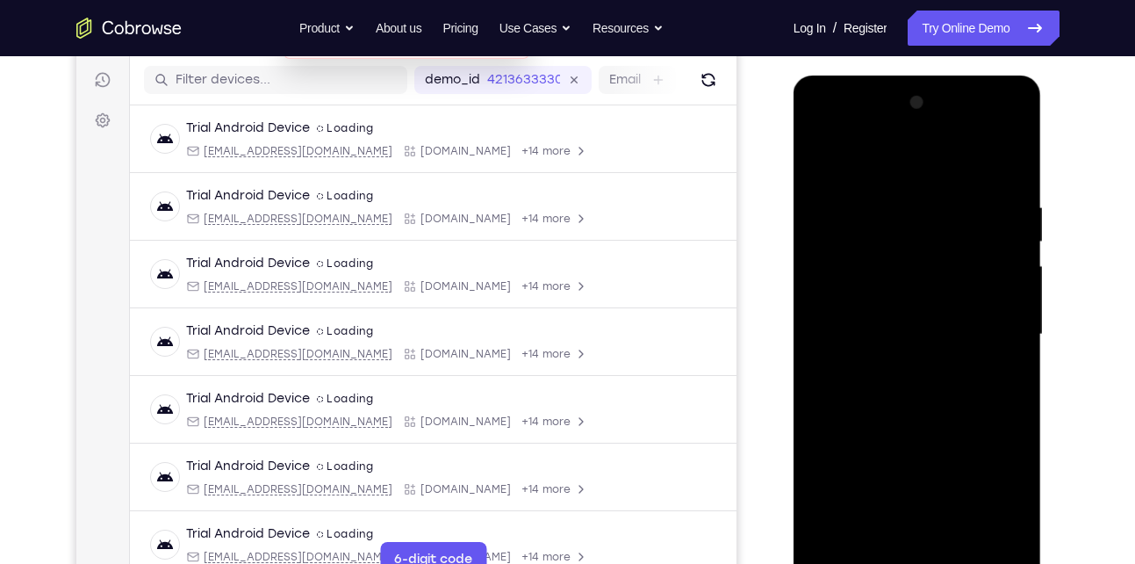
scroll to position [217, 0]
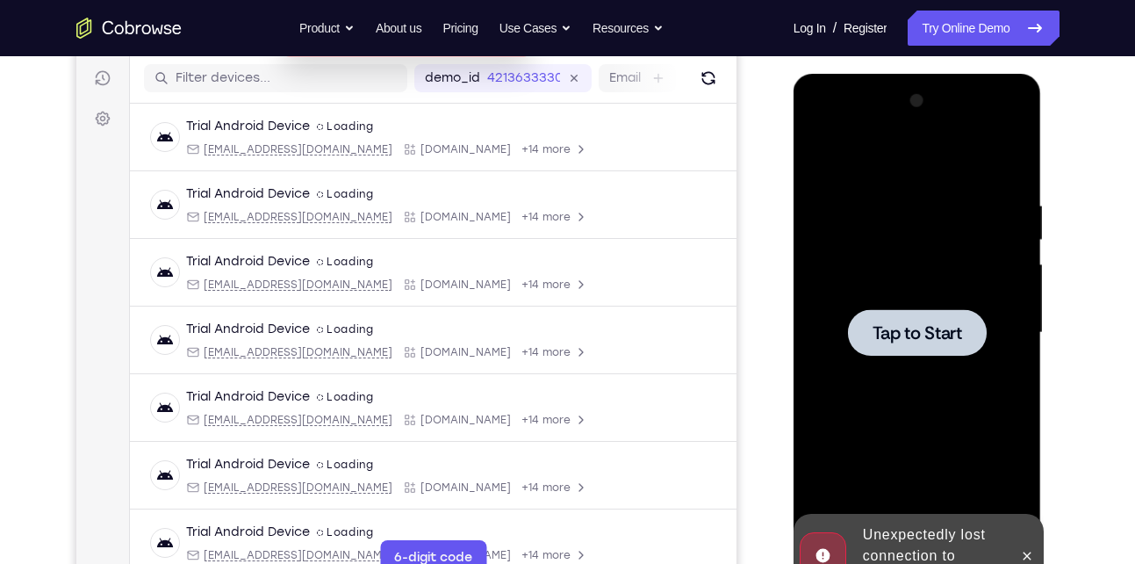
click at [897, 324] on span "Tap to Start" at bounding box center [918, 333] width 90 height 18
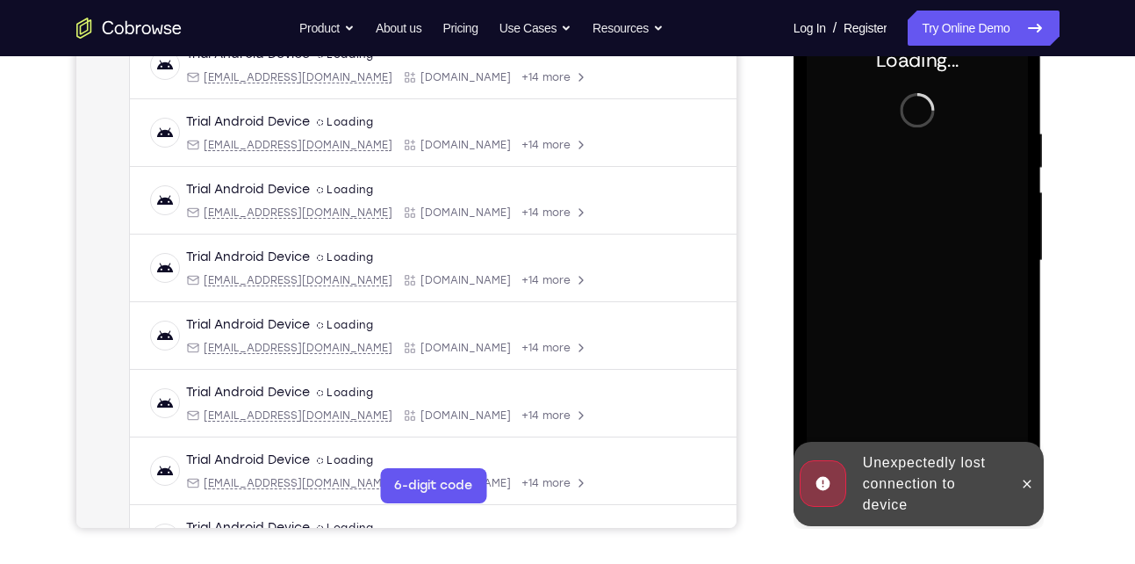
scroll to position [290, 0]
click at [1035, 485] on button at bounding box center [1027, 483] width 28 height 28
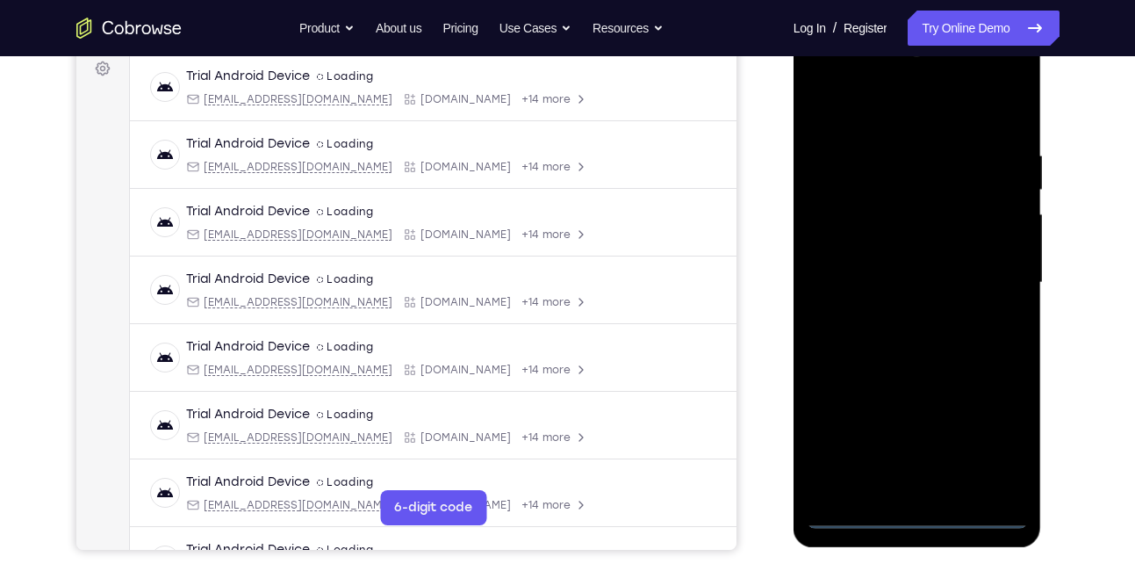
scroll to position [268, 0]
click at [919, 515] on div at bounding box center [917, 282] width 221 height 492
click at [988, 442] on div at bounding box center [917, 282] width 221 height 492
click at [867, 108] on div at bounding box center [917, 282] width 221 height 492
click at [999, 265] on div at bounding box center [917, 282] width 221 height 492
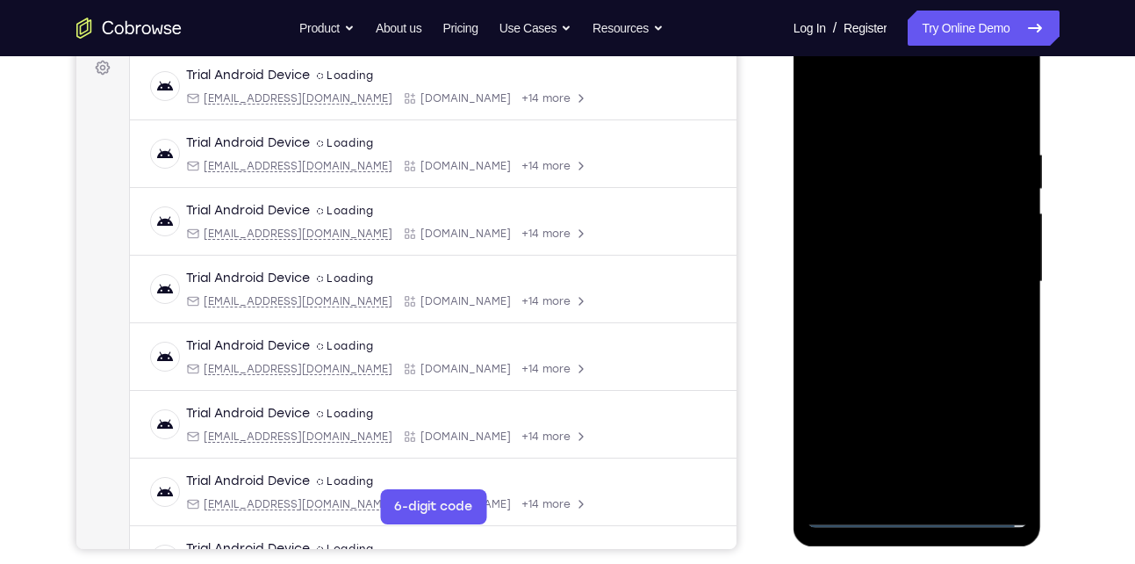
click at [902, 317] on div at bounding box center [917, 282] width 221 height 492
click at [903, 275] on div at bounding box center [917, 282] width 221 height 492
click at [861, 241] on div at bounding box center [917, 282] width 221 height 492
click at [865, 269] on div at bounding box center [917, 282] width 221 height 492
click at [864, 276] on div at bounding box center [917, 282] width 221 height 492
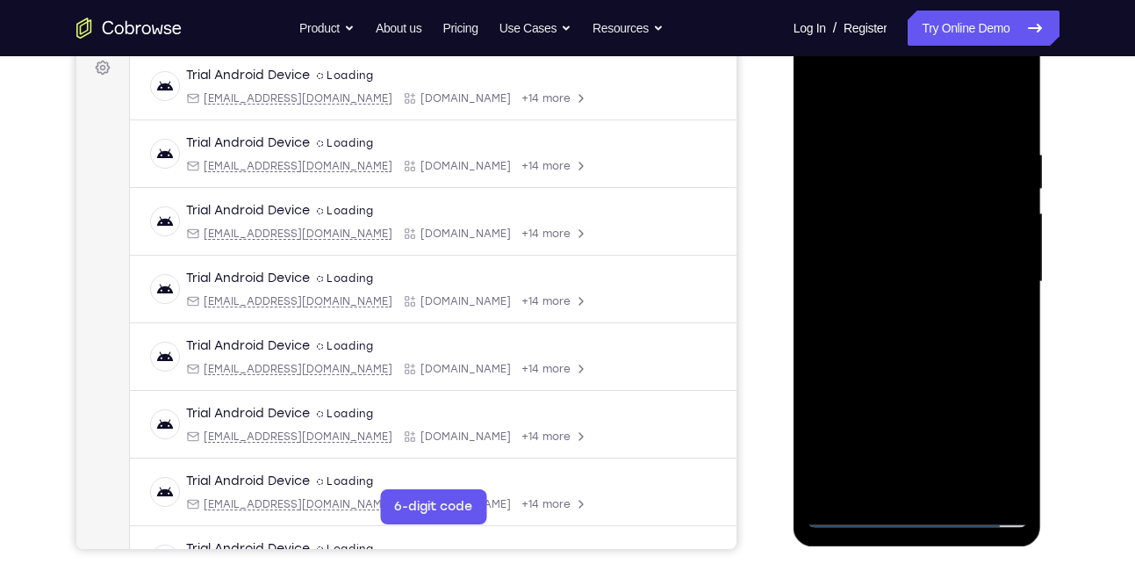
click at [873, 341] on div at bounding box center [917, 282] width 221 height 492
drag, startPoint x: 932, startPoint y: 422, endPoint x: 950, endPoint y: 265, distance: 157.4
click at [950, 265] on div at bounding box center [917, 282] width 221 height 492
click at [921, 333] on div at bounding box center [917, 282] width 221 height 492
drag, startPoint x: 910, startPoint y: 366, endPoint x: 958, endPoint y: 271, distance: 106.4
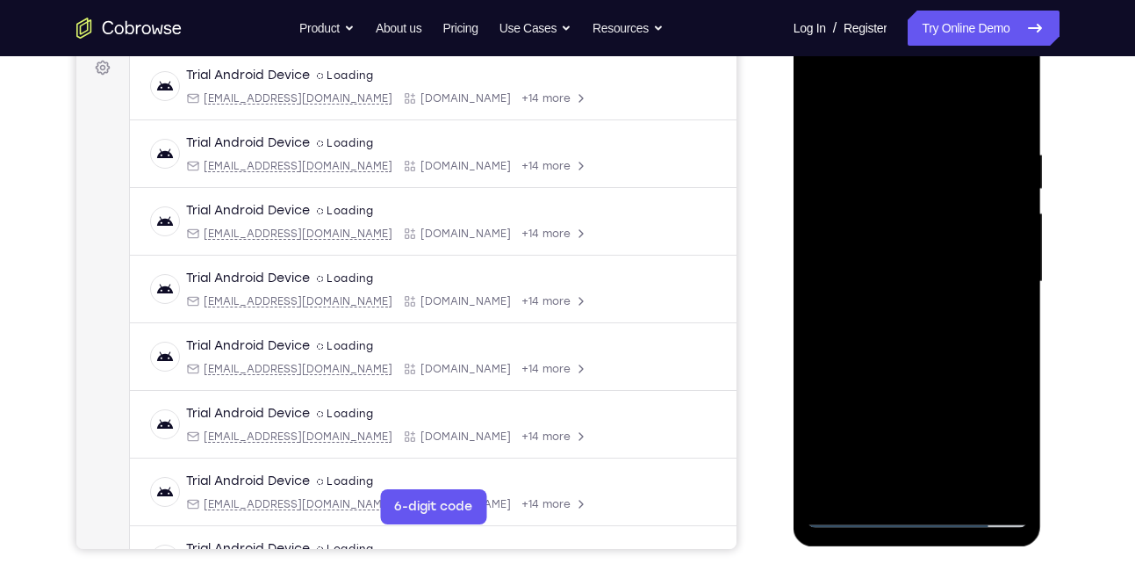
click at [958, 271] on div at bounding box center [917, 282] width 221 height 492
drag, startPoint x: 882, startPoint y: 355, endPoint x: 952, endPoint y: 222, distance: 150.1
click at [952, 222] on div at bounding box center [917, 282] width 221 height 492
drag, startPoint x: 905, startPoint y: 386, endPoint x: 1000, endPoint y: 144, distance: 259.5
click at [1000, 144] on div at bounding box center [917, 282] width 221 height 492
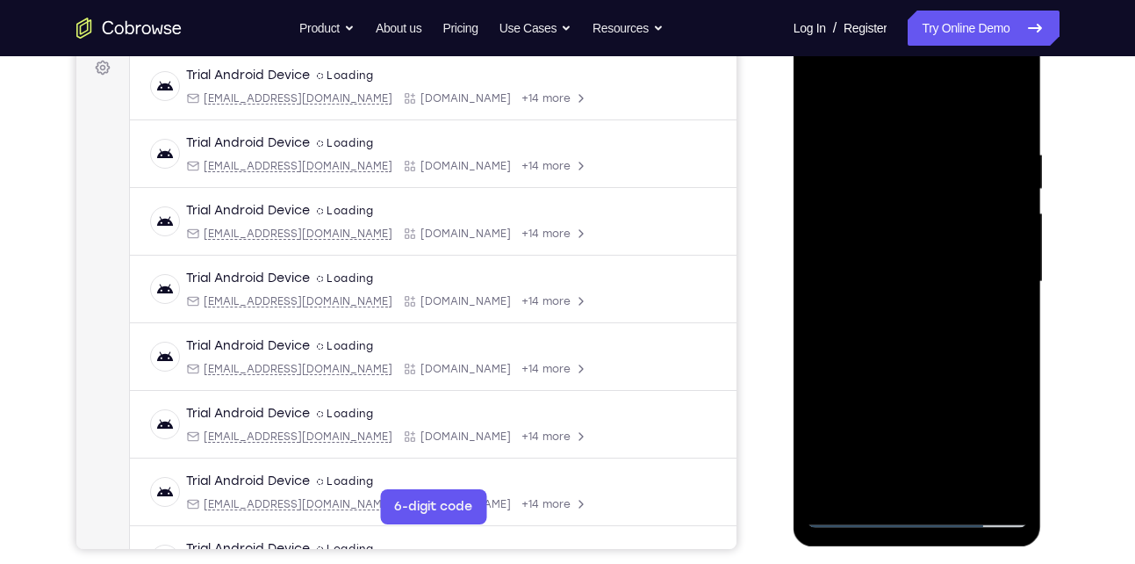
click at [1001, 493] on div at bounding box center [917, 282] width 221 height 492
click at [871, 484] on div at bounding box center [917, 282] width 221 height 492
drag, startPoint x: 884, startPoint y: 238, endPoint x: 881, endPoint y: 401, distance: 163.4
click at [881, 401] on div at bounding box center [917, 282] width 221 height 492
click at [863, 102] on div at bounding box center [917, 282] width 221 height 492
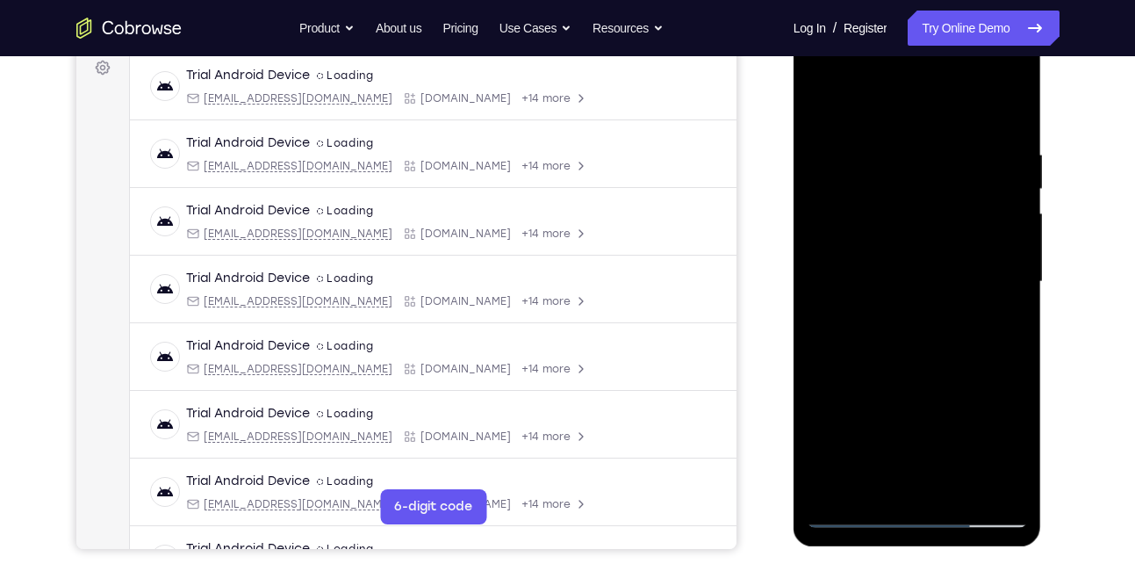
click at [846, 155] on div at bounding box center [917, 282] width 221 height 492
click at [848, 155] on div at bounding box center [917, 282] width 221 height 492
click at [868, 155] on div at bounding box center [917, 282] width 221 height 492
click at [847, 203] on div at bounding box center [917, 282] width 221 height 492
click at [918, 373] on div at bounding box center [917, 282] width 221 height 492
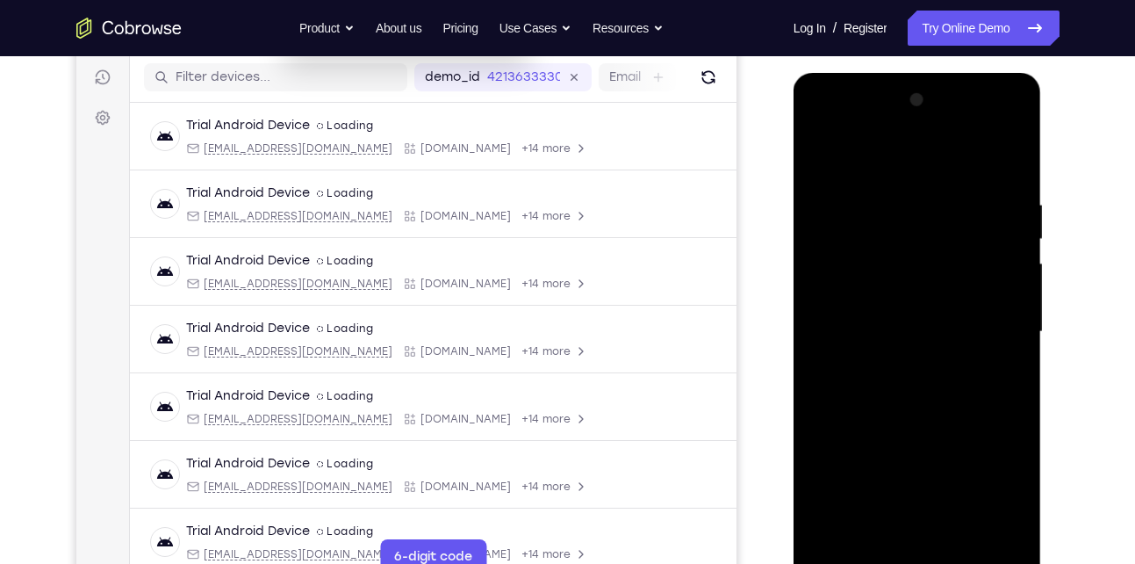
scroll to position [214, 0]
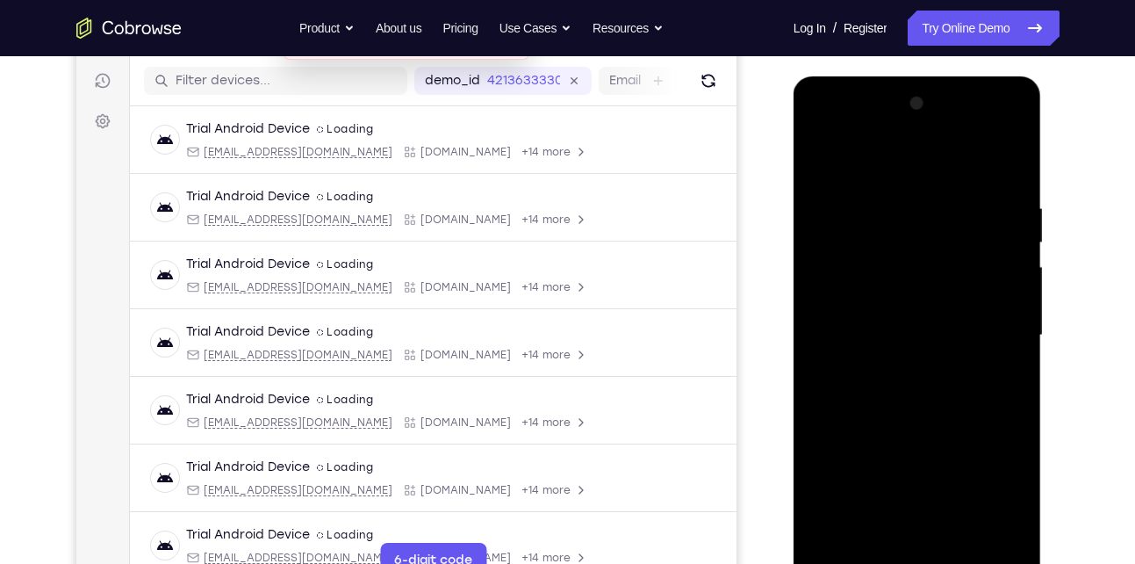
click at [999, 223] on div at bounding box center [917, 336] width 221 height 492
click at [1000, 227] on div at bounding box center [917, 336] width 221 height 492
click at [997, 221] on div at bounding box center [917, 336] width 221 height 492
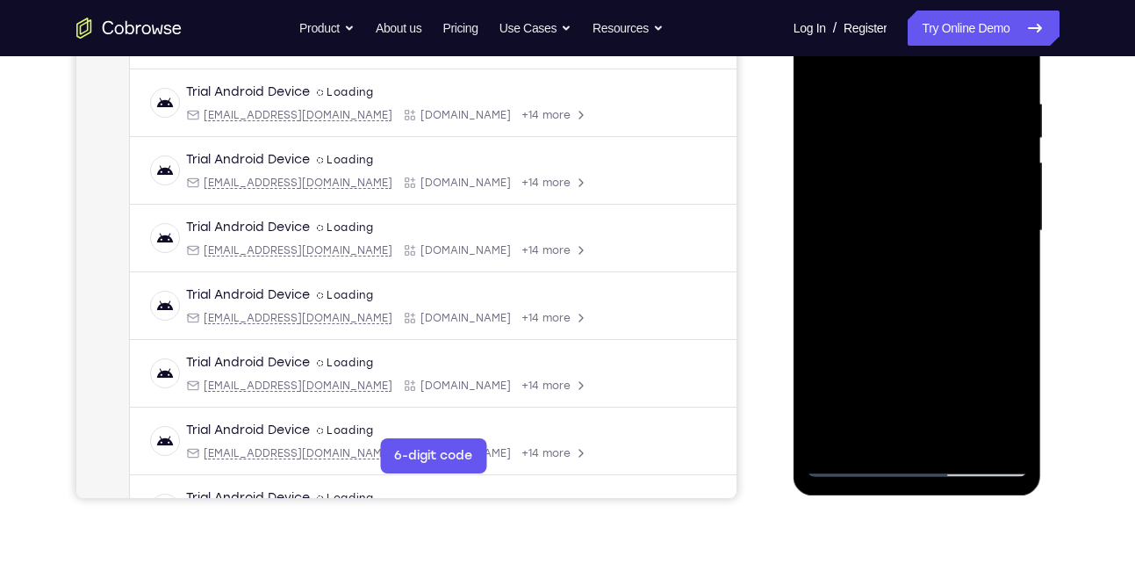
scroll to position [320, 0]
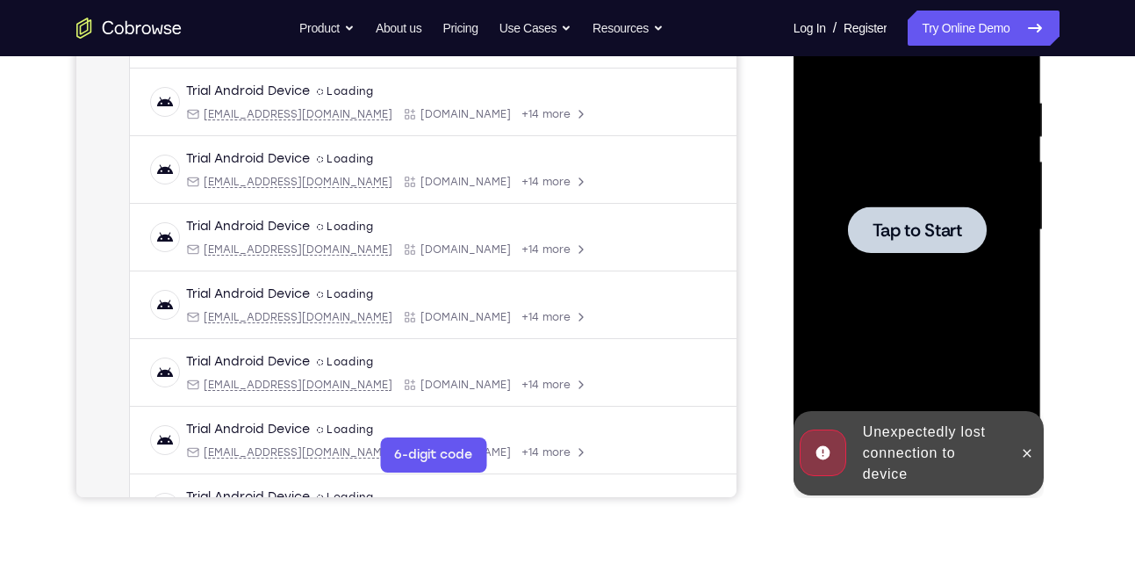
click at [874, 226] on span "Tap to Start" at bounding box center [918, 230] width 90 height 18
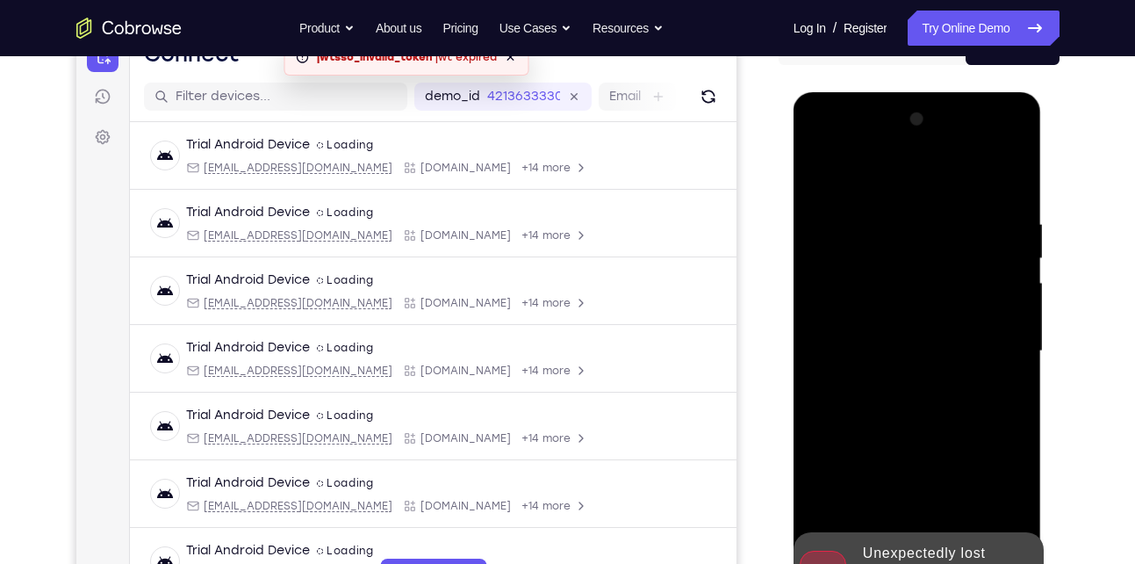
scroll to position [51, 0]
